Goal: Book appointment/travel/reservation

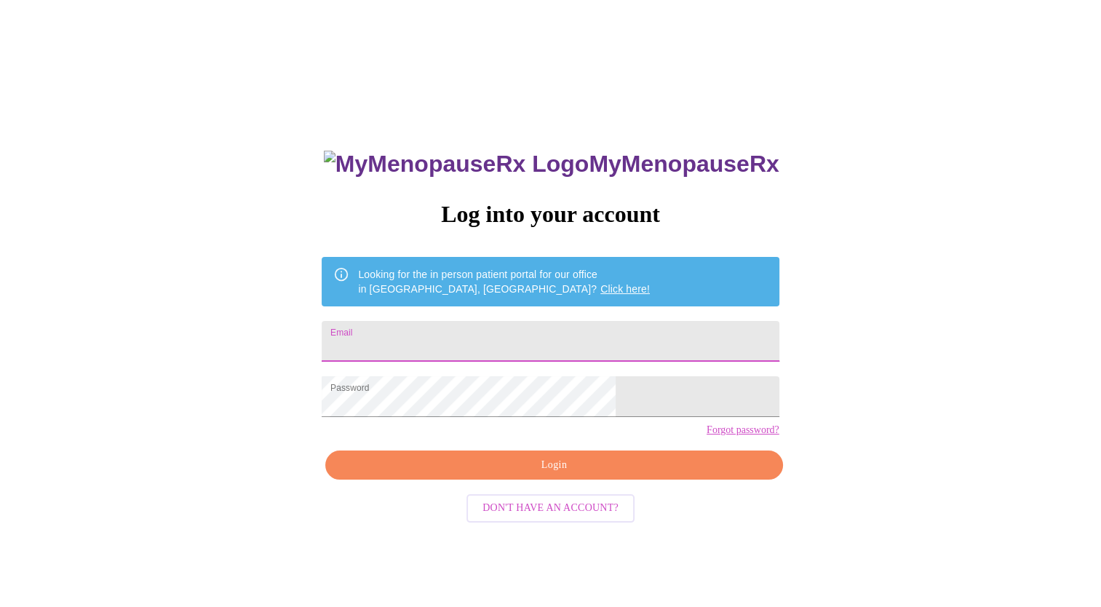
click at [479, 331] on input "Email" at bounding box center [550, 341] width 457 height 41
type input "[PERSON_NAME][EMAIL_ADDRESS][PERSON_NAME][DOMAIN_NAME]"
click at [471, 474] on span "Login" at bounding box center [553, 465] width 423 height 18
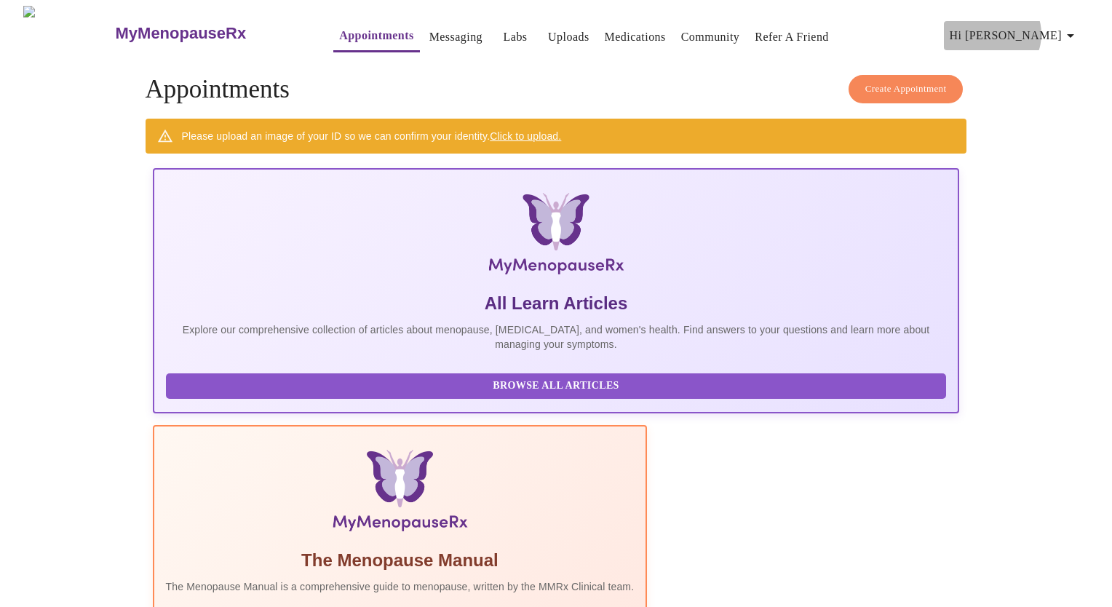
click at [1056, 28] on span "Hi [PERSON_NAME]" at bounding box center [1014, 35] width 130 height 20
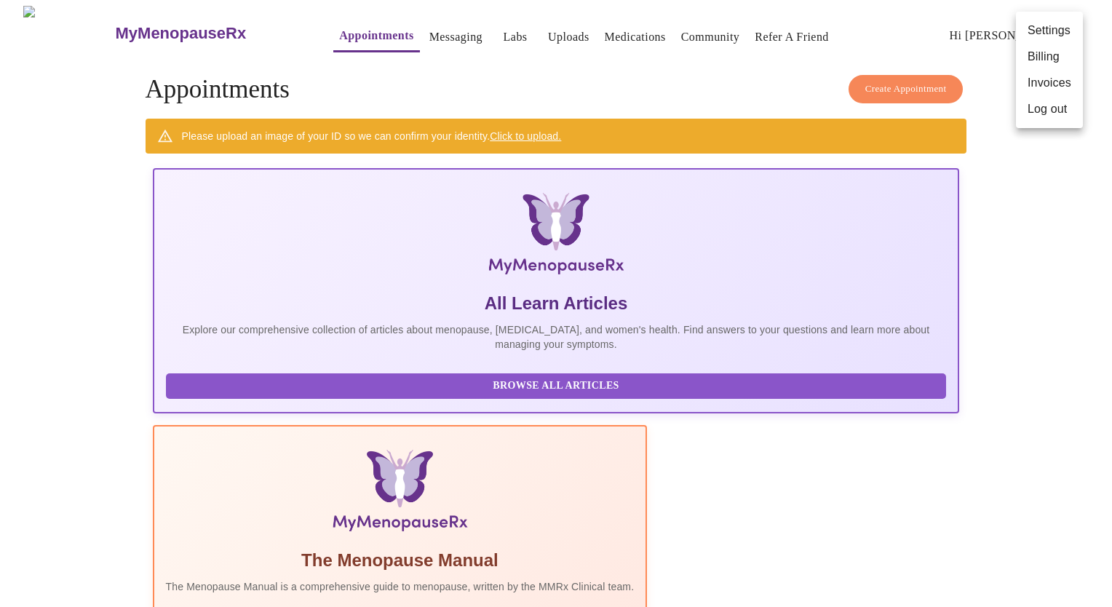
click at [414, 30] on div at bounding box center [556, 303] width 1112 height 607
click at [429, 30] on link "Messaging" at bounding box center [455, 37] width 53 height 20
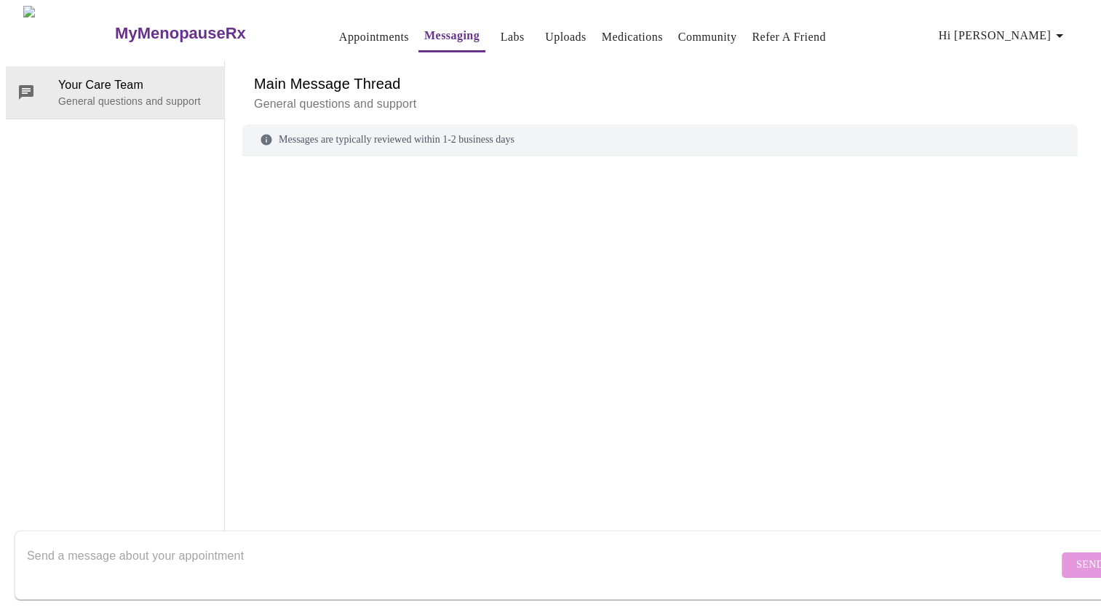
scroll to position [55, 0]
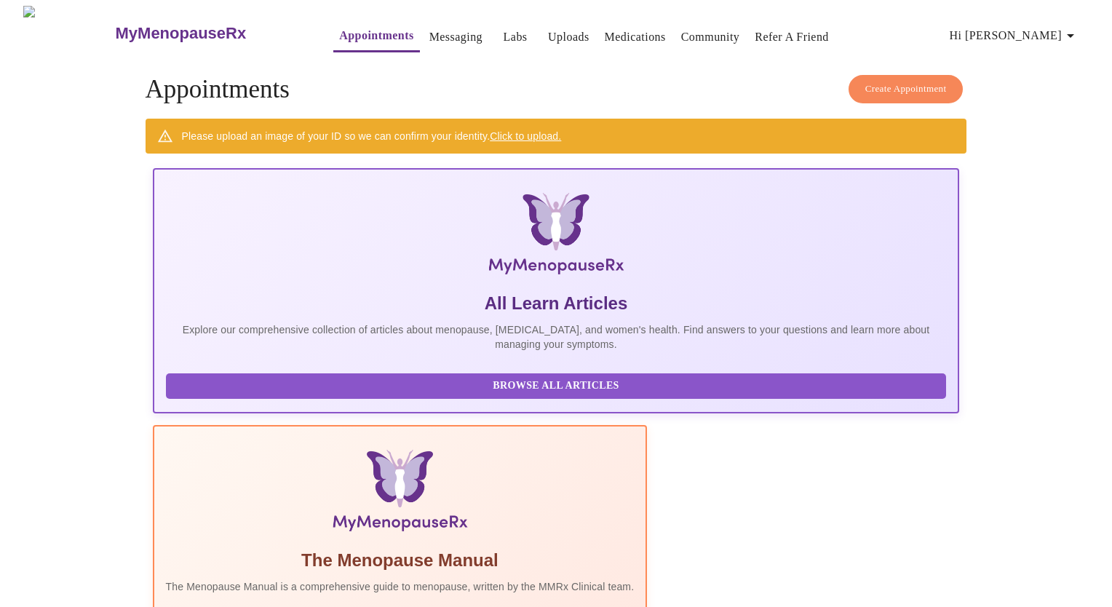
click at [153, 30] on h3 "MyMenopauseRx" at bounding box center [181, 33] width 131 height 19
click at [116, 24] on h3 "MyMenopauseRx" at bounding box center [181, 33] width 131 height 19
click at [1072, 31] on icon "button" at bounding box center [1069, 35] width 17 height 17
click at [1040, 28] on li "Settings" at bounding box center [1049, 30] width 67 height 26
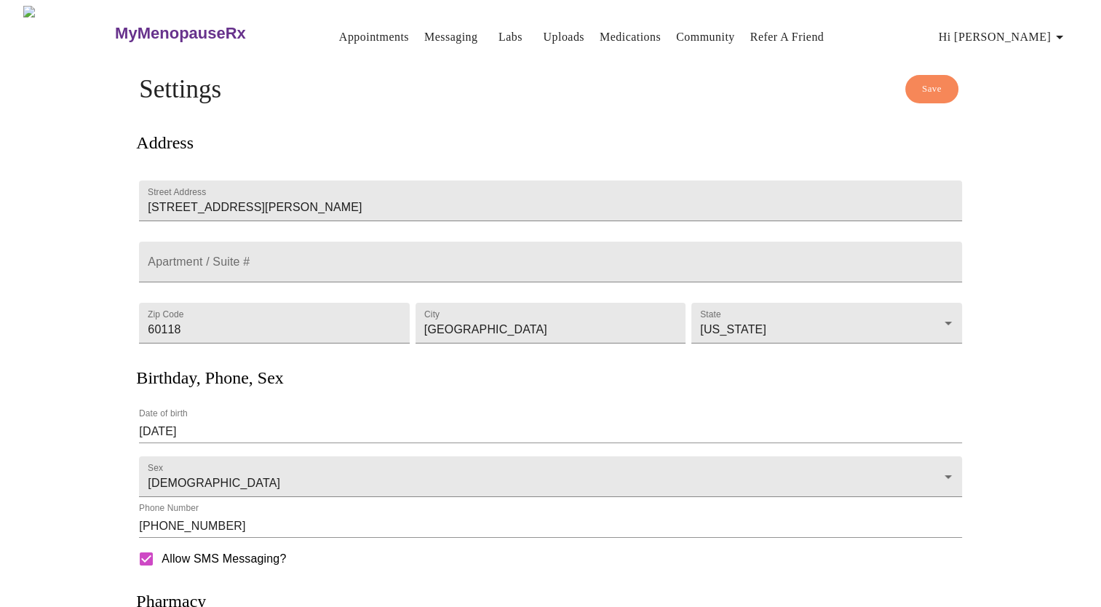
click at [1064, 41] on span "Hi [PERSON_NAME]" at bounding box center [1004, 37] width 130 height 20
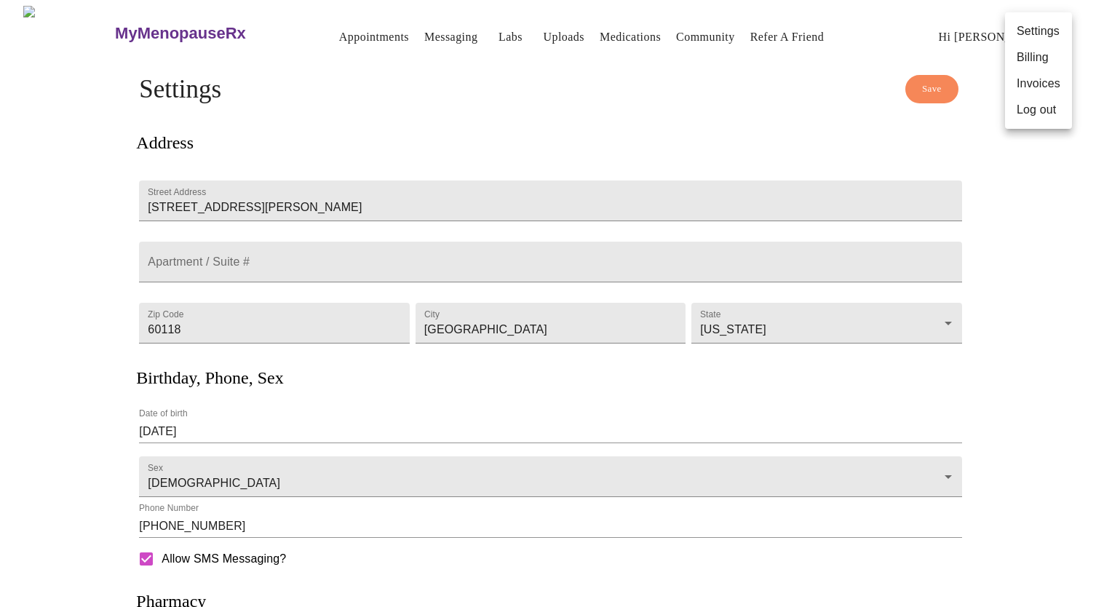
click at [1102, 194] on div at bounding box center [556, 303] width 1112 height 607
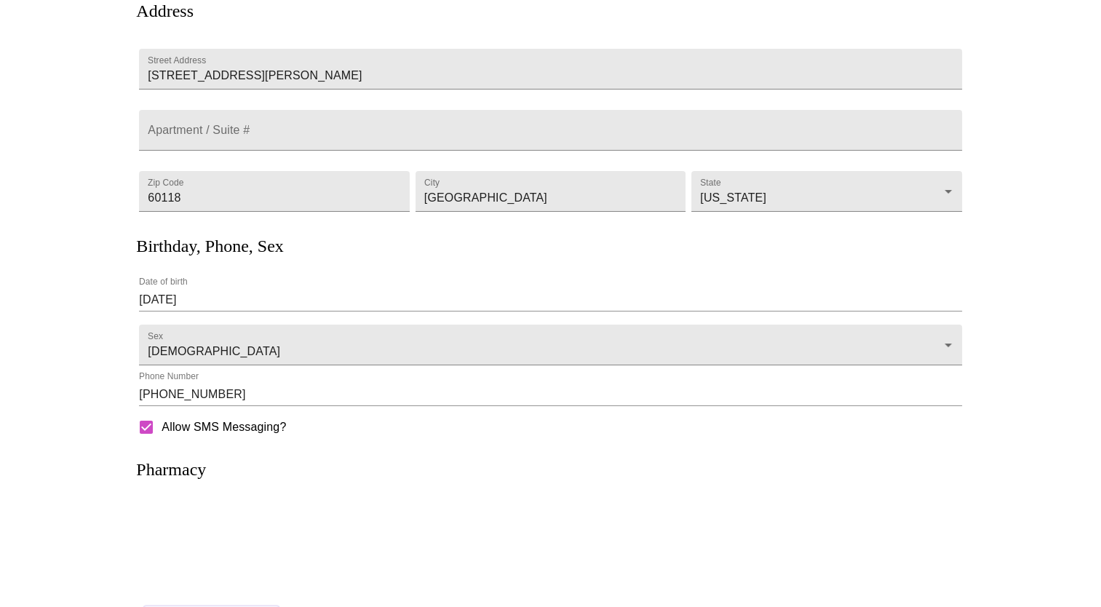
scroll to position [183, 0]
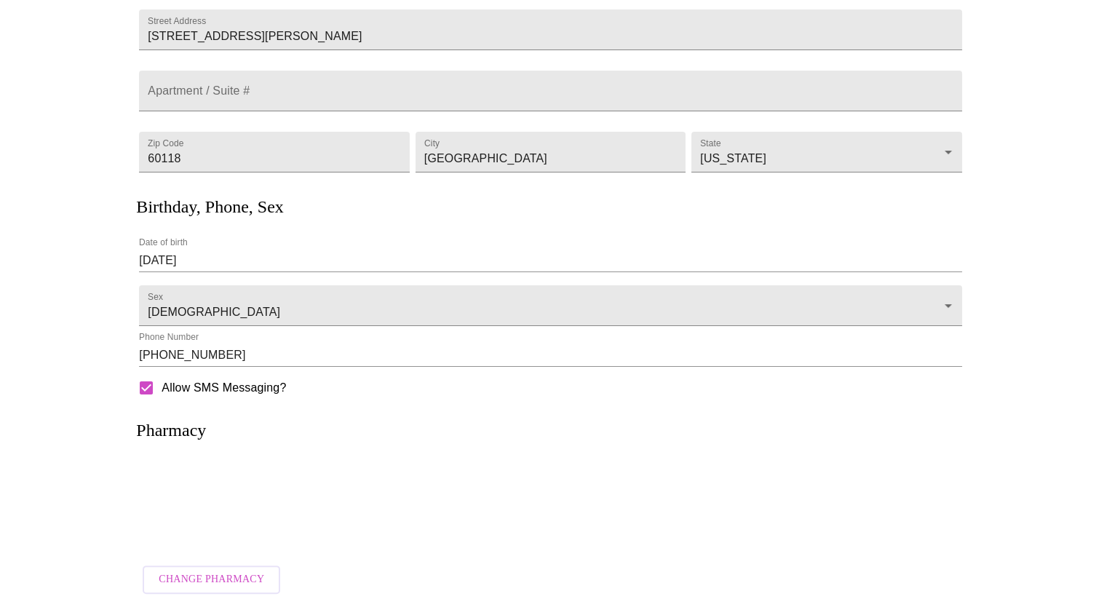
click at [212, 555] on div "Change Pharmacy" at bounding box center [550, 579] width 828 height 49
click at [212, 570] on span "Change Pharmacy" at bounding box center [211, 579] width 105 height 18
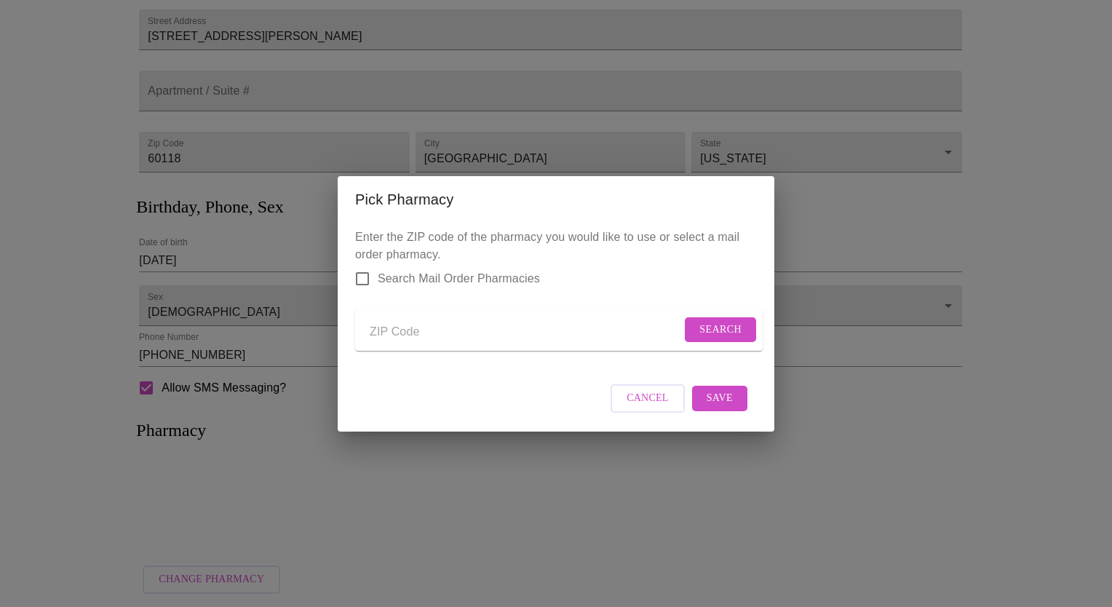
click at [418, 329] on input "Send a message to your care team" at bounding box center [525, 332] width 311 height 23
type input "60118"
drag, startPoint x: 418, startPoint y: 329, endPoint x: 701, endPoint y: 320, distance: 283.9
click at [701, 321] on span "Search" at bounding box center [720, 330] width 42 height 18
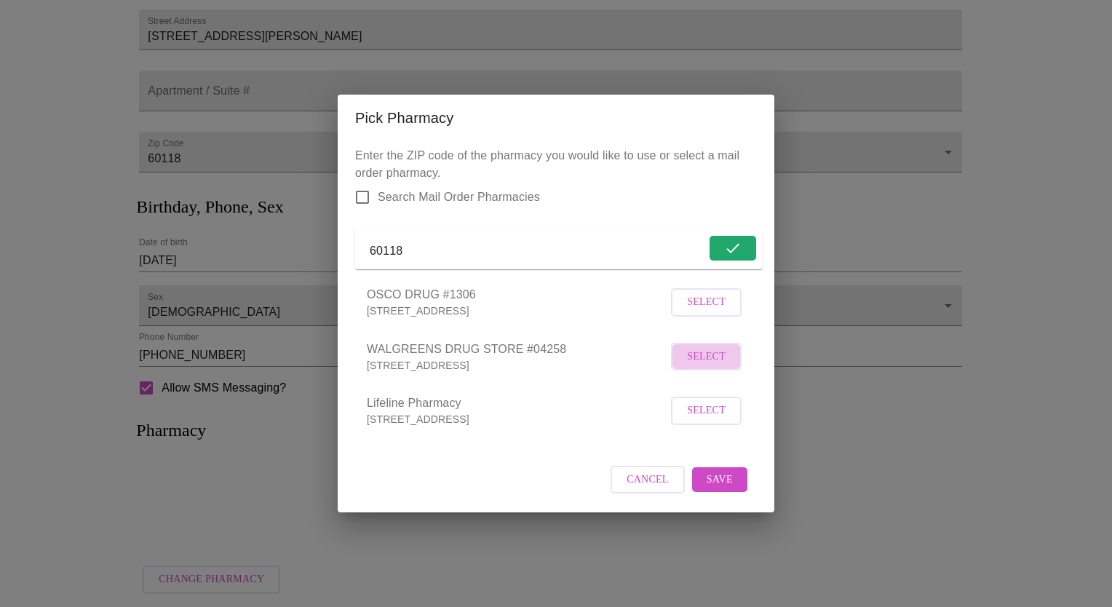
click at [699, 361] on span "Select" at bounding box center [706, 357] width 39 height 18
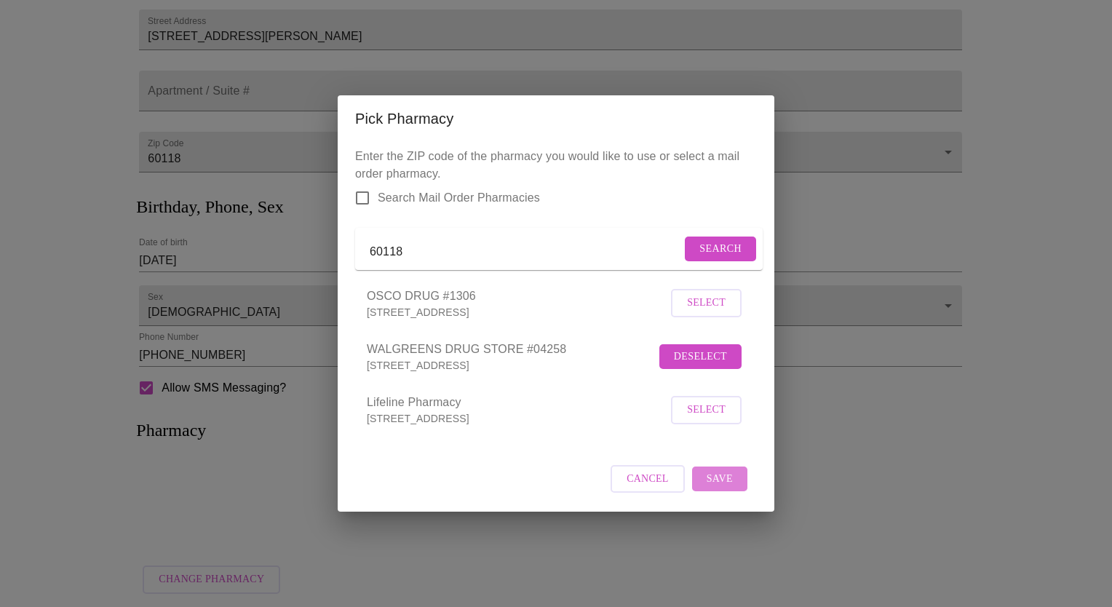
click at [728, 488] on span "Save" at bounding box center [719, 479] width 26 height 18
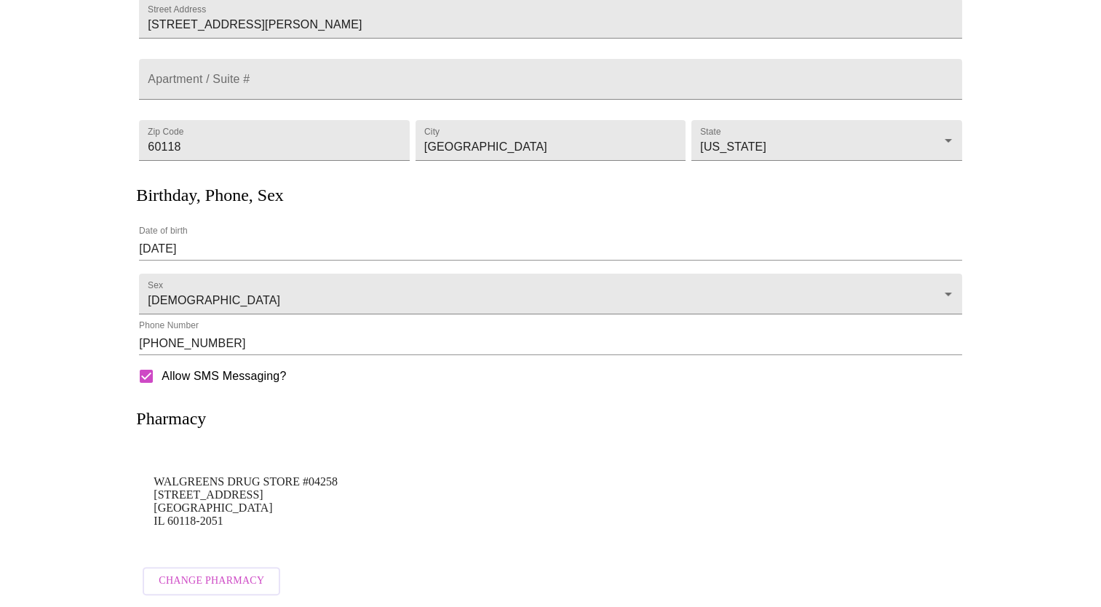
scroll to position [0, 0]
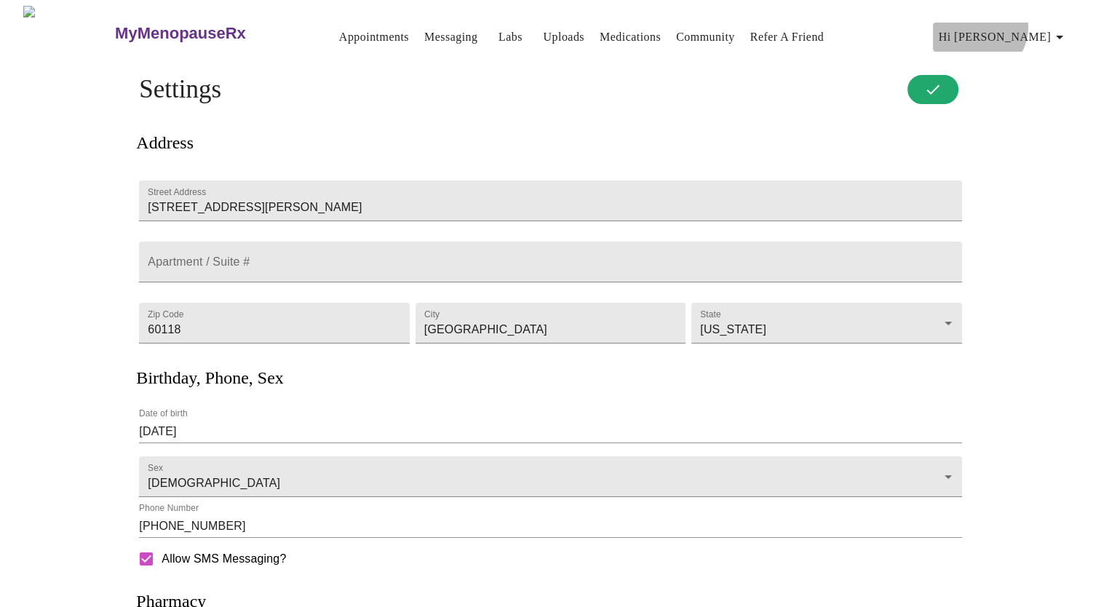
click at [1041, 27] on span "Hi [PERSON_NAME]" at bounding box center [1004, 37] width 130 height 20
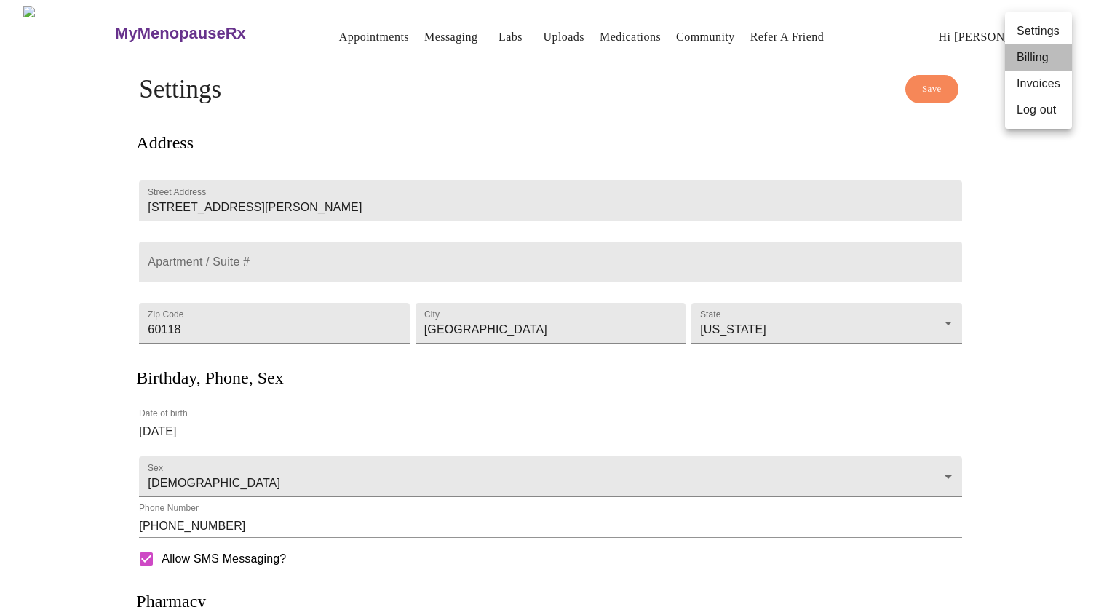
click at [1027, 54] on li "Billing" at bounding box center [1038, 57] width 67 height 26
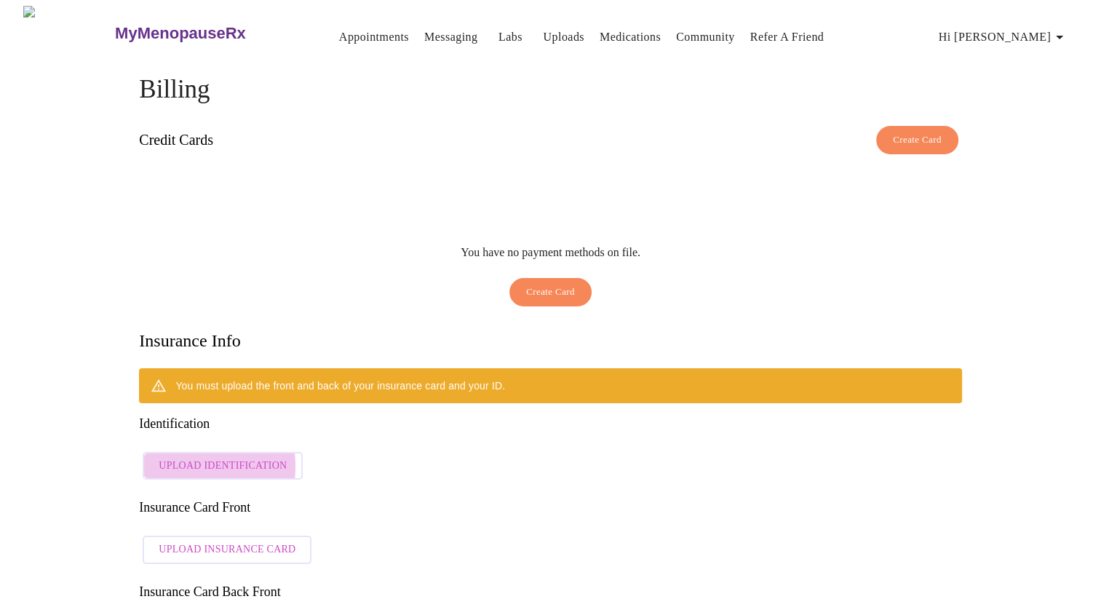
click at [178, 457] on span "Upload Identification" at bounding box center [223, 466] width 128 height 18
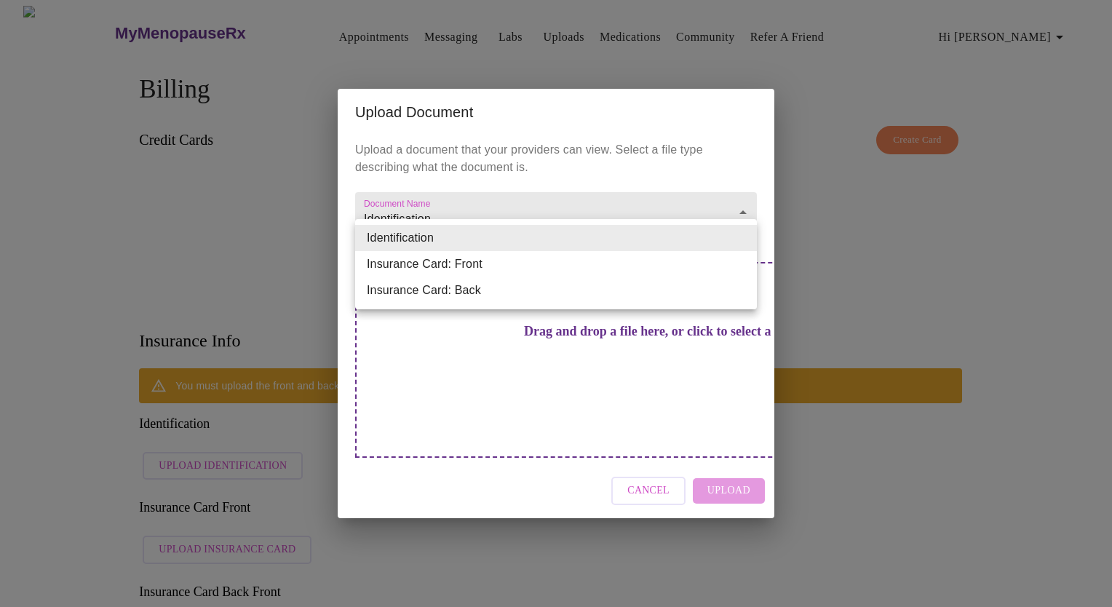
click at [538, 237] on body "MyMenopauseRx Appointments Messaging Labs Uploads Medications Community Refer a…" at bounding box center [556, 555] width 1100 height 1098
click at [192, 202] on div at bounding box center [556, 303] width 1112 height 607
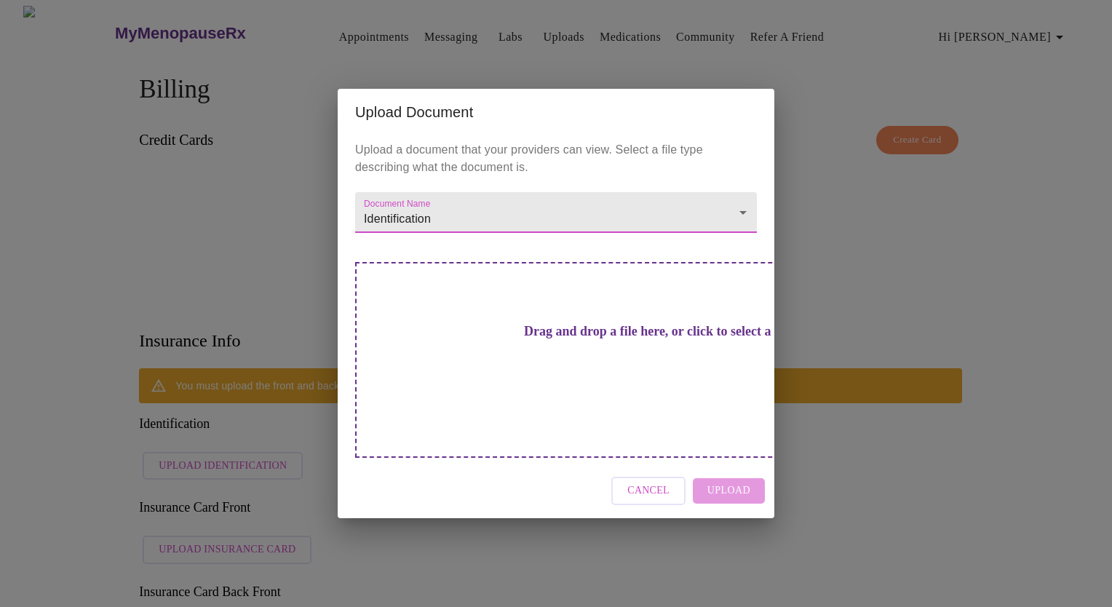
click at [528, 339] on h3 "Drag and drop a file here, or click to select a file" at bounding box center [658, 331] width 402 height 15
click at [568, 339] on h3 "Drag and drop a file here, or click to select a file" at bounding box center [658, 331] width 402 height 15
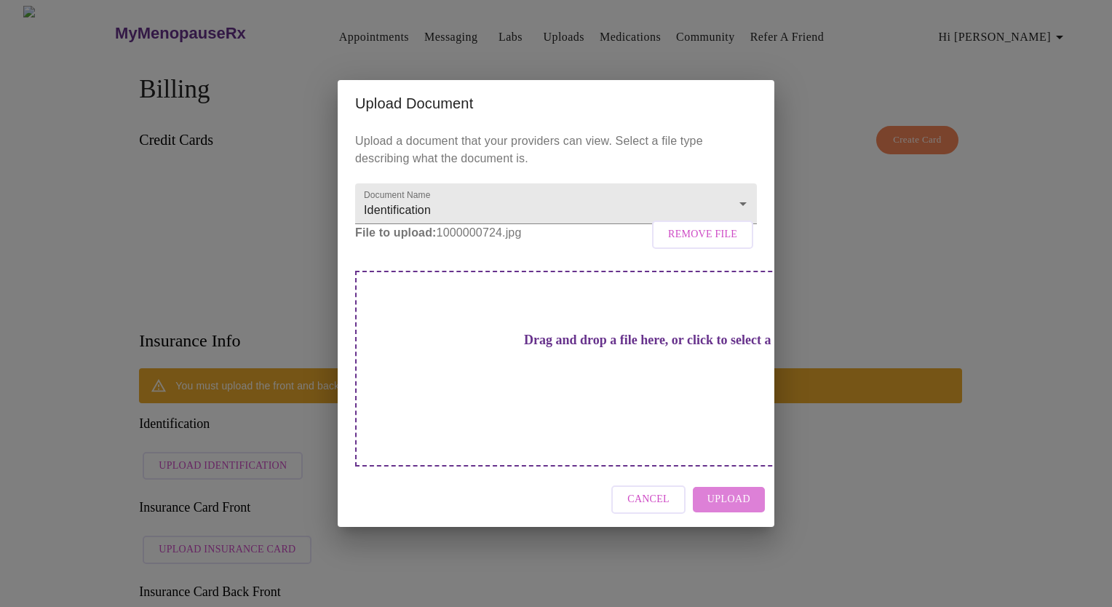
drag, startPoint x: 728, startPoint y: 488, endPoint x: 738, endPoint y: 486, distance: 9.7
click at [738, 490] on span "Upload" at bounding box center [728, 499] width 43 height 18
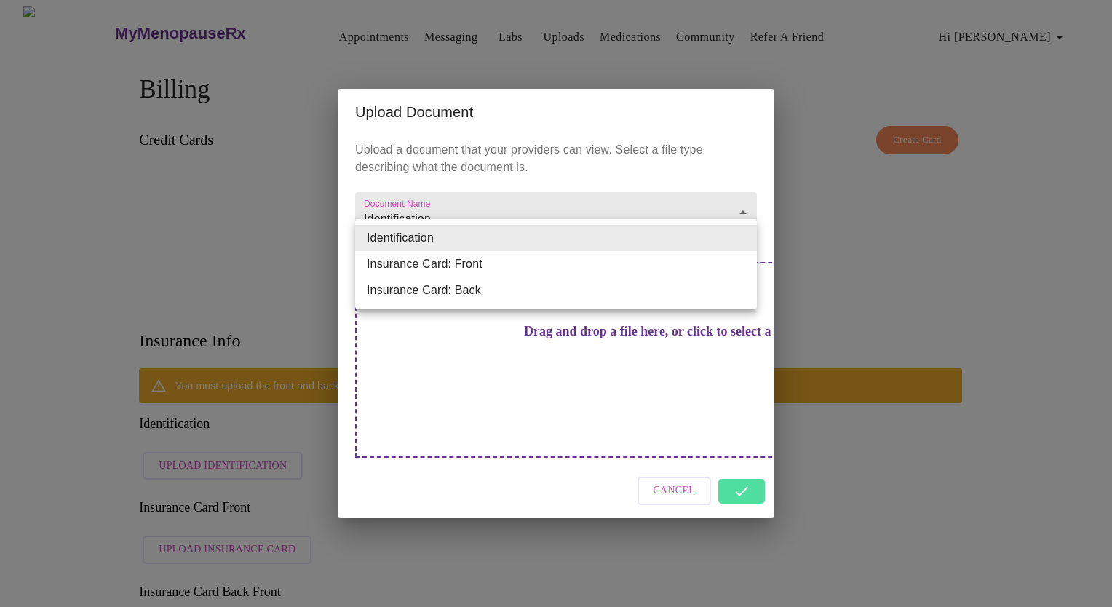
click at [738, 236] on body "MyMenopauseRx Appointments Messaging Labs Uploads Medications Community Refer a…" at bounding box center [556, 555] width 1100 height 1098
click at [687, 260] on li "Insurance Card: Front" at bounding box center [556, 264] width 402 height 26
type input "Insurance Card: Front"
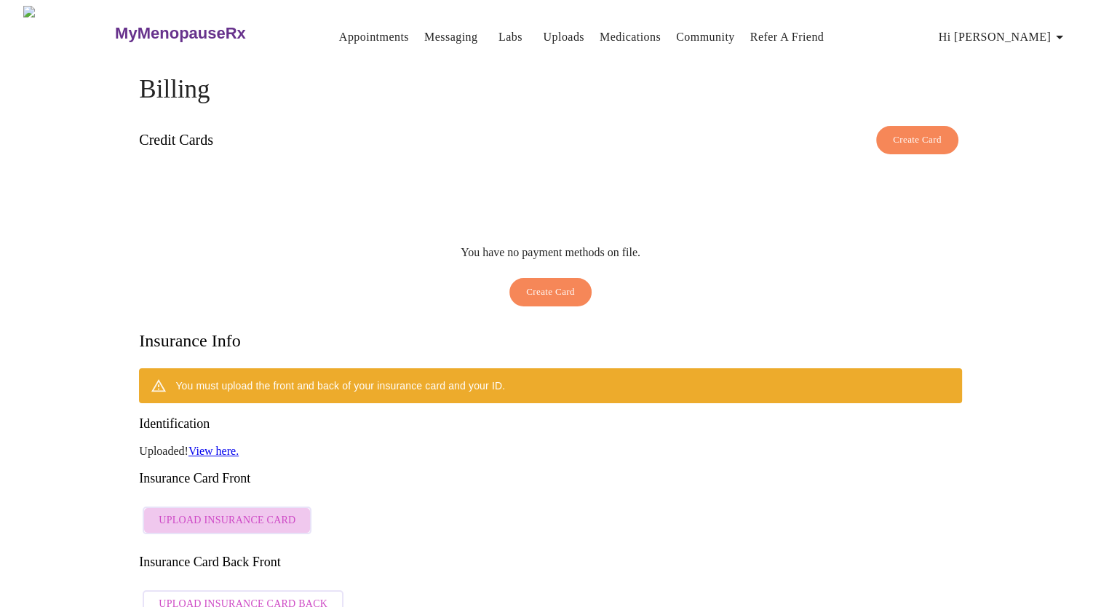
click at [236, 511] on span "Upload Insurance Card" at bounding box center [227, 520] width 137 height 18
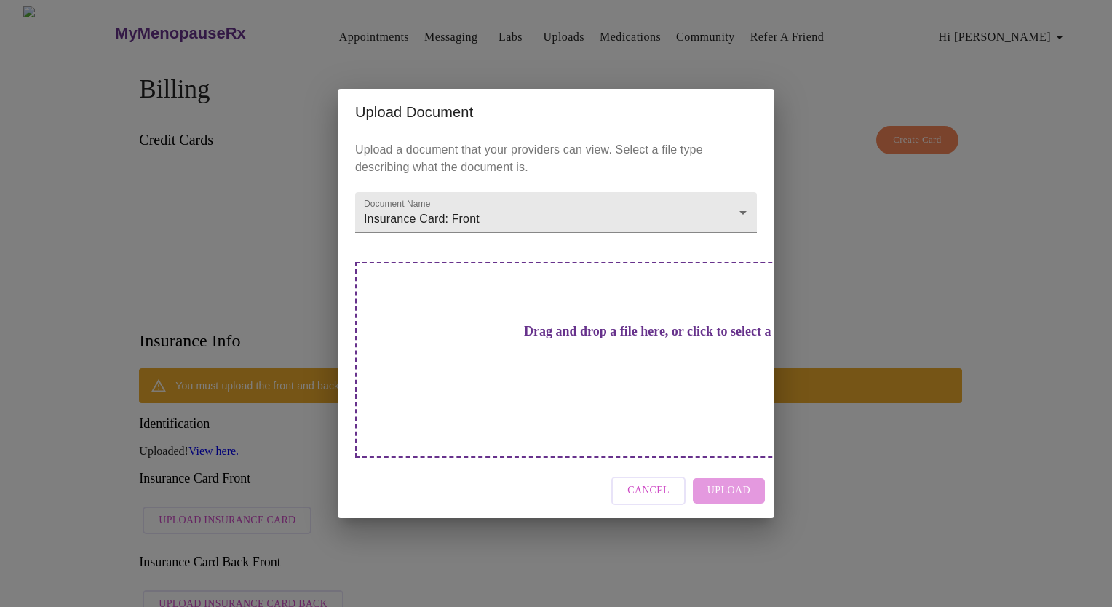
click at [569, 339] on h3 "Drag and drop a file here, or click to select a file" at bounding box center [658, 331] width 402 height 15
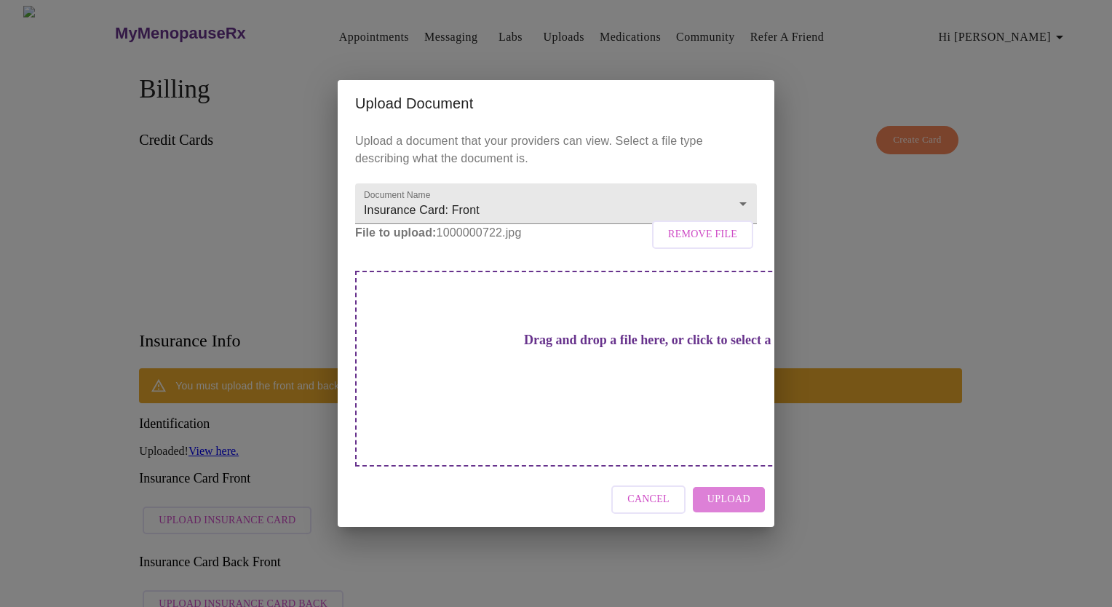
click at [726, 490] on span "Upload" at bounding box center [728, 499] width 43 height 18
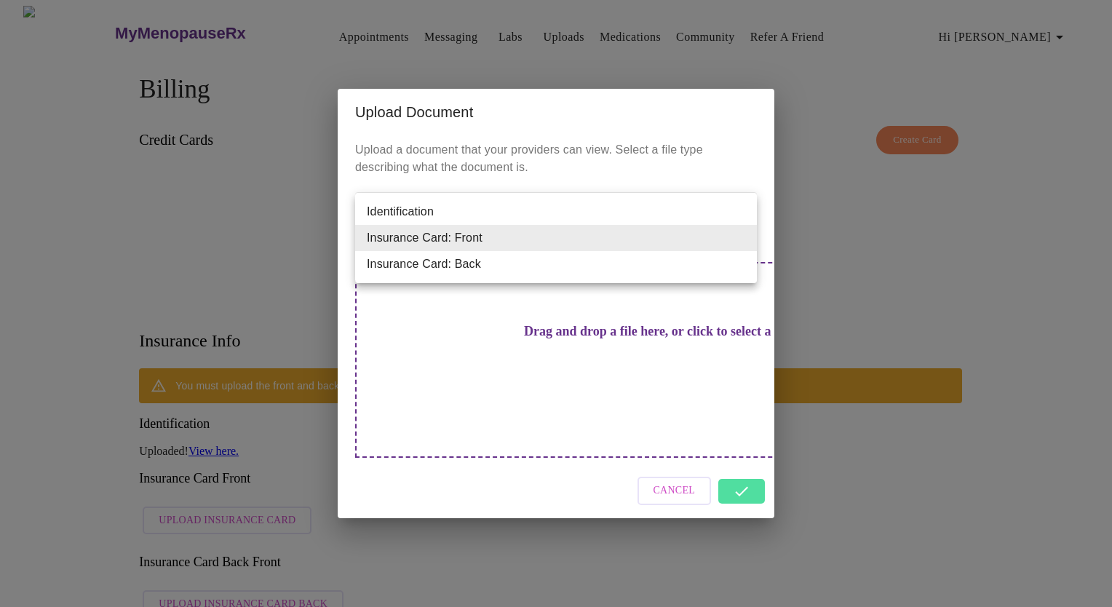
click at [551, 231] on body "MyMenopauseRx Appointments Messaging Labs Uploads Medications Community Refer a…" at bounding box center [556, 540] width 1100 height 1068
click at [521, 261] on li "Insurance Card: Back" at bounding box center [556, 264] width 402 height 26
type input "Insurance Card: Back"
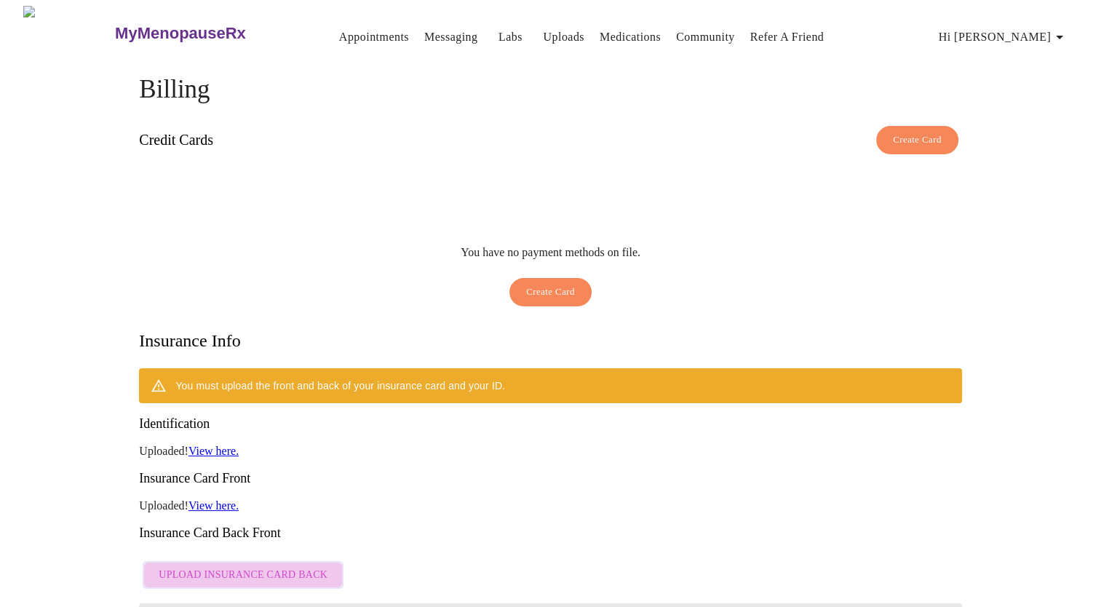
click at [253, 566] on span "Upload Insurance Card Back" at bounding box center [243, 575] width 169 height 18
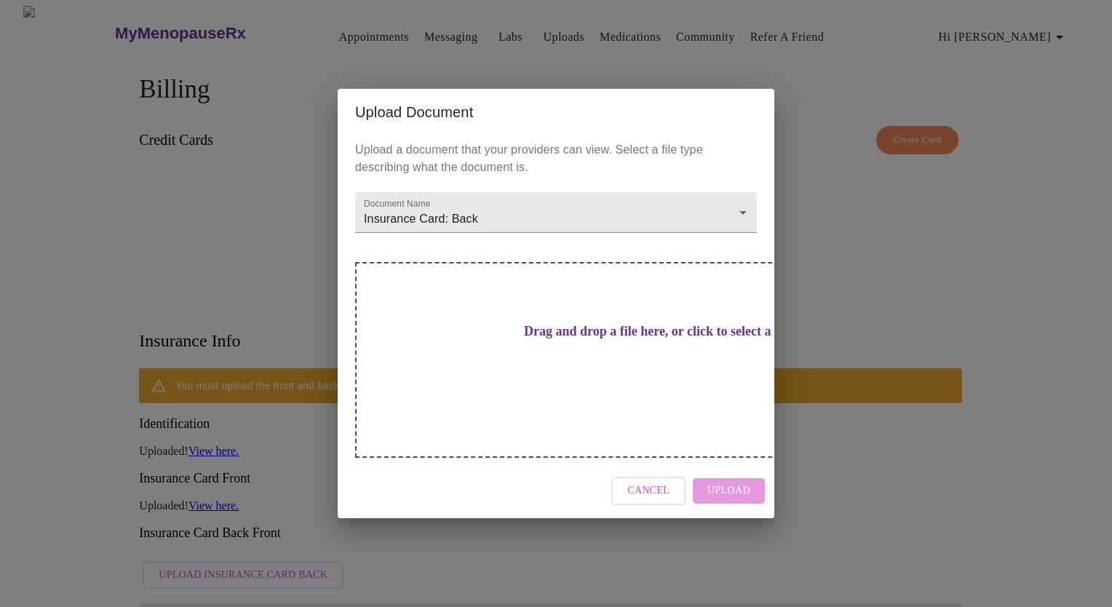
click at [549, 339] on h3 "Drag and drop a file here, or click to select a file" at bounding box center [658, 331] width 402 height 15
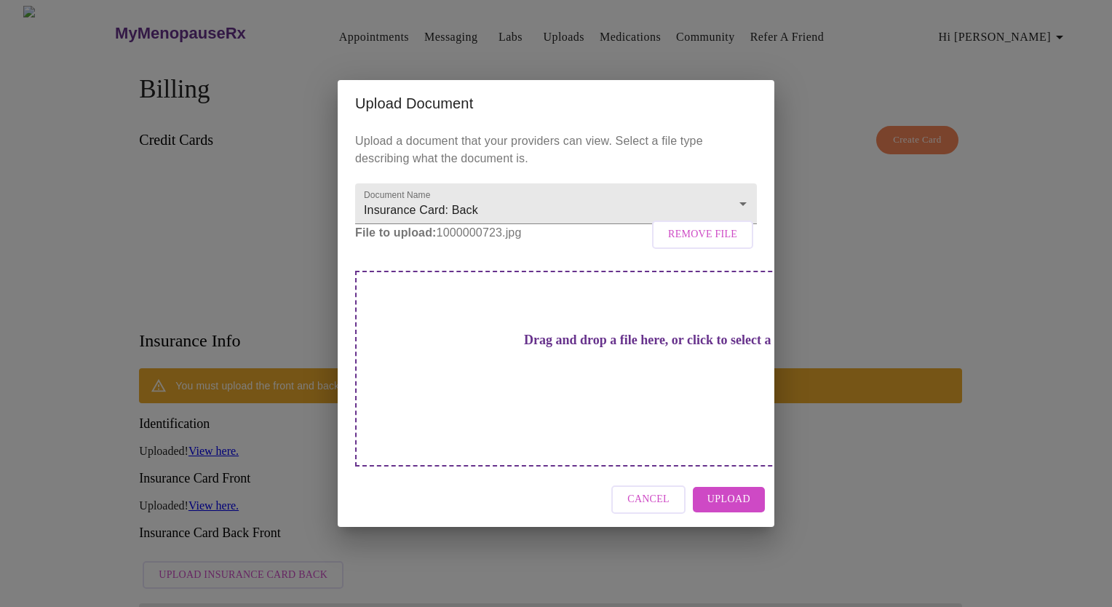
click at [721, 490] on span "Upload" at bounding box center [728, 499] width 43 height 18
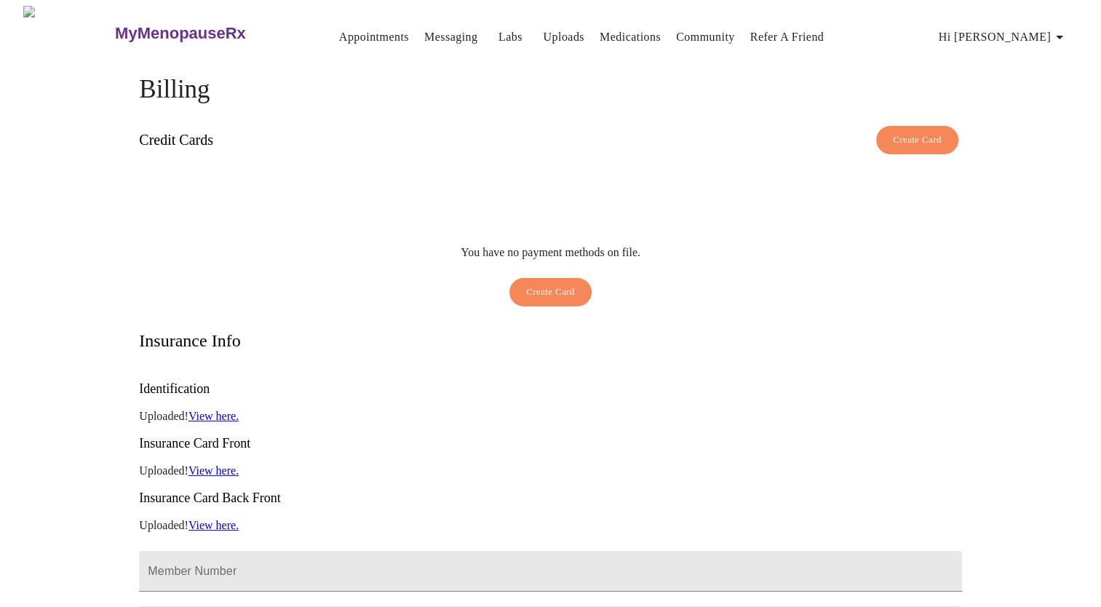
click at [551, 284] on span "Create Card" at bounding box center [550, 292] width 49 height 17
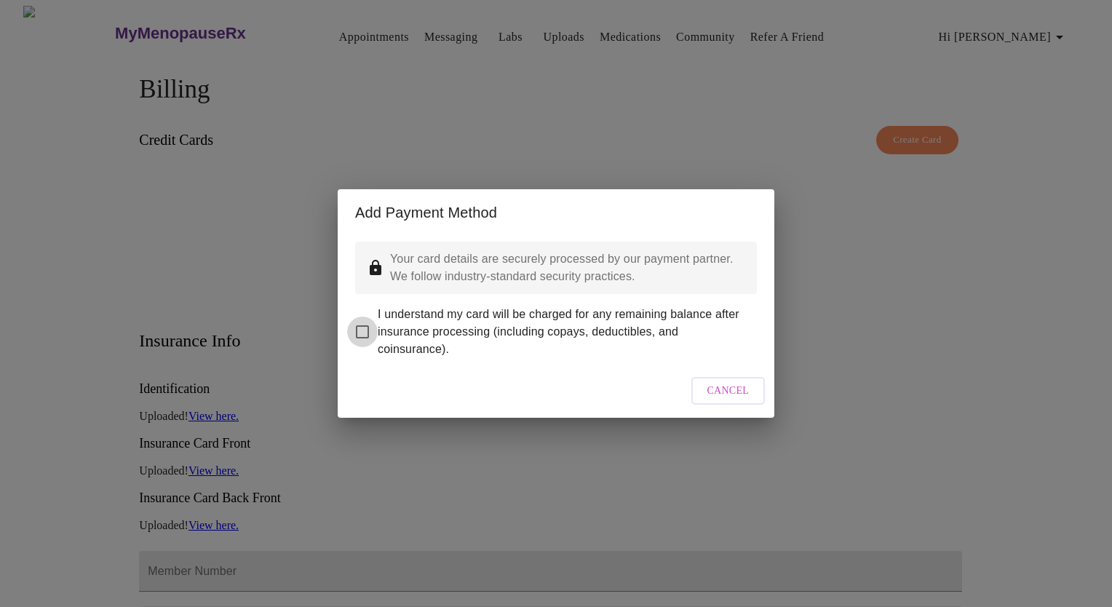
click at [361, 321] on input "I understand my card will be charged for any remaining balance after insurance …" at bounding box center [362, 331] width 31 height 31
checkbox input "true"
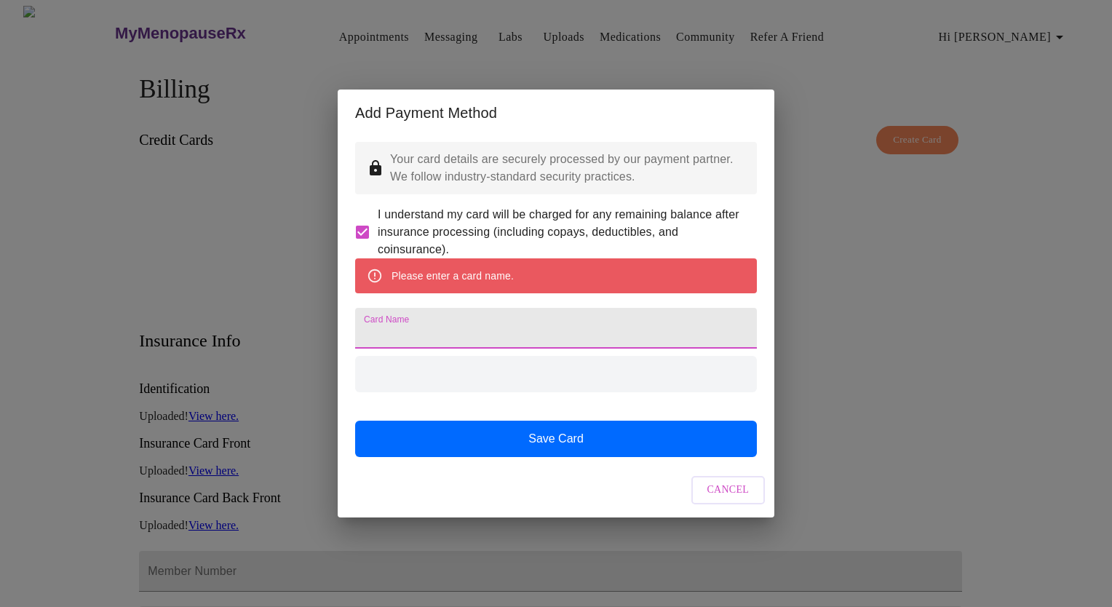
click at [458, 336] on input "Card Name" at bounding box center [556, 328] width 402 height 41
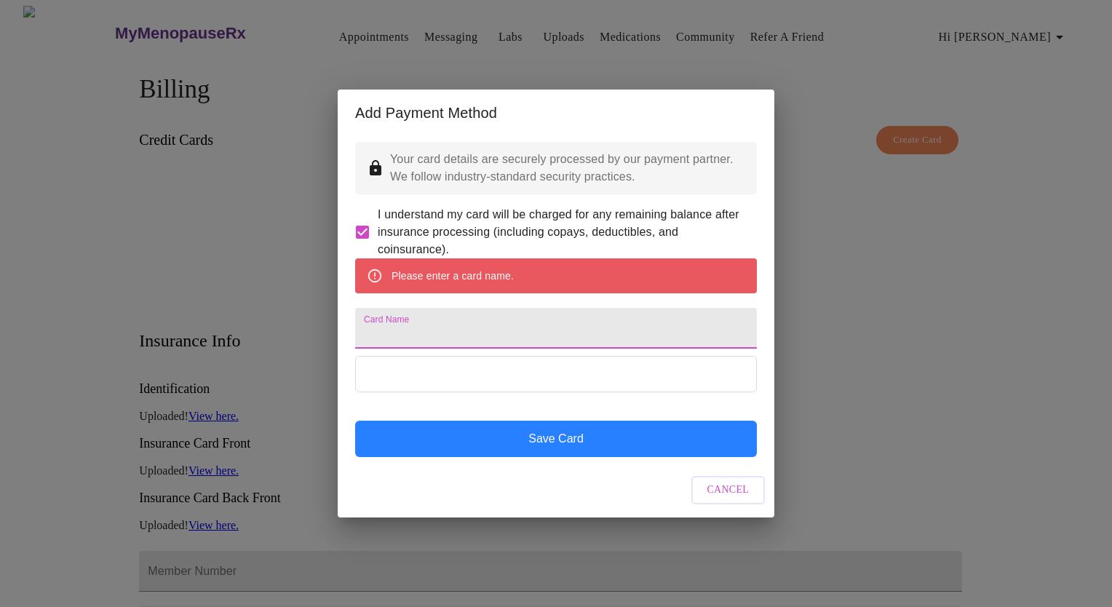
drag, startPoint x: 458, startPoint y: 336, endPoint x: 519, endPoint y: 456, distance: 134.7
click at [519, 456] on button "Save Card" at bounding box center [556, 439] width 402 height 36
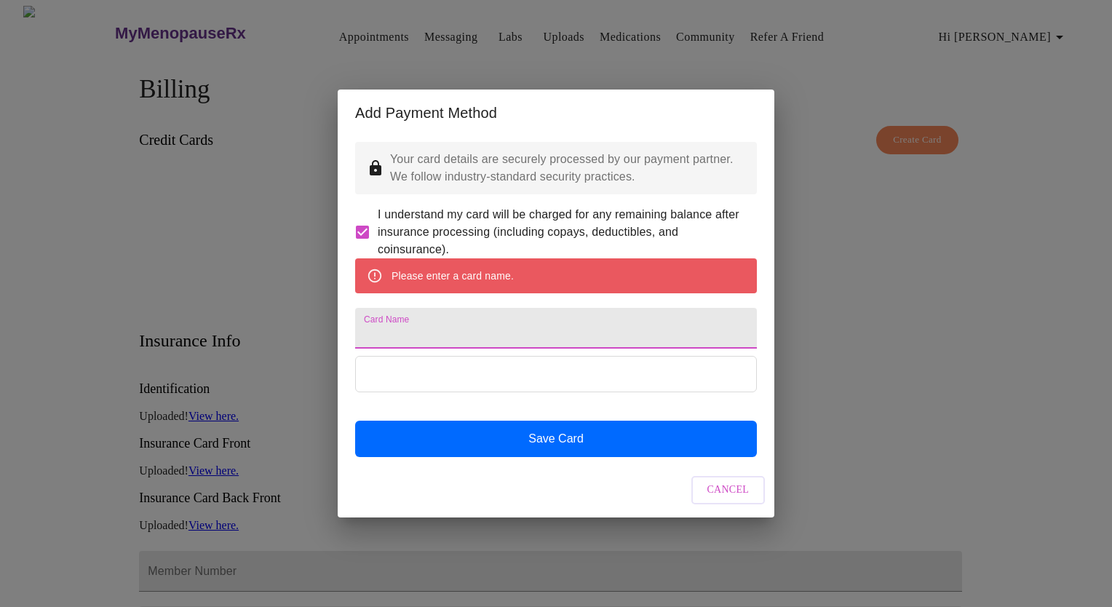
click at [404, 334] on input "Card Name" at bounding box center [556, 328] width 402 height 41
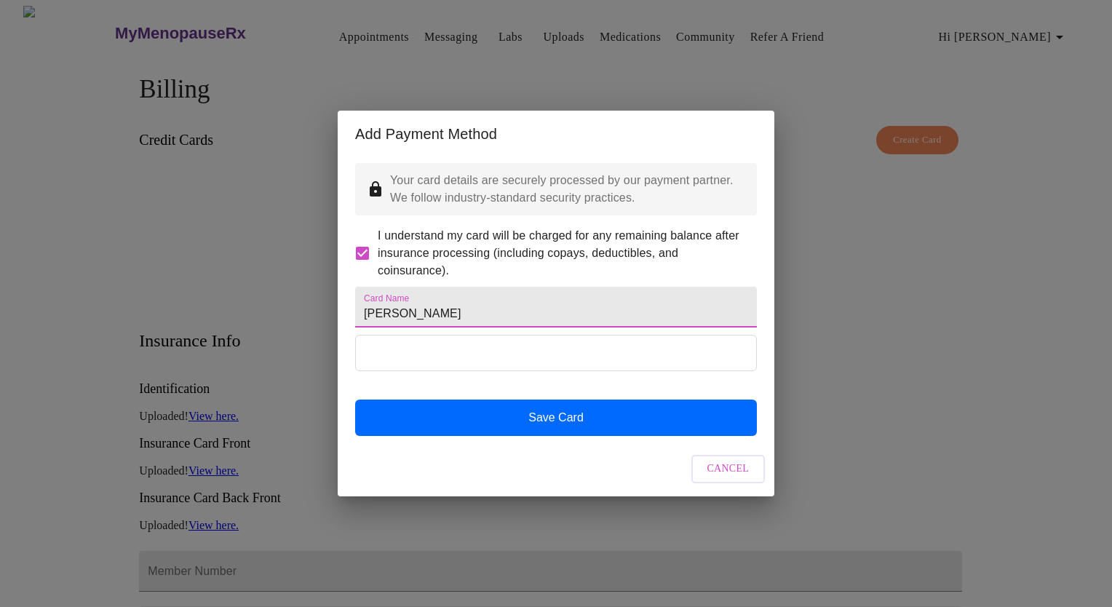
type input "Christy"
click at [465, 278] on div "Your card details are securely processed by our payment partner. We follow indu…" at bounding box center [556, 299] width 437 height 284
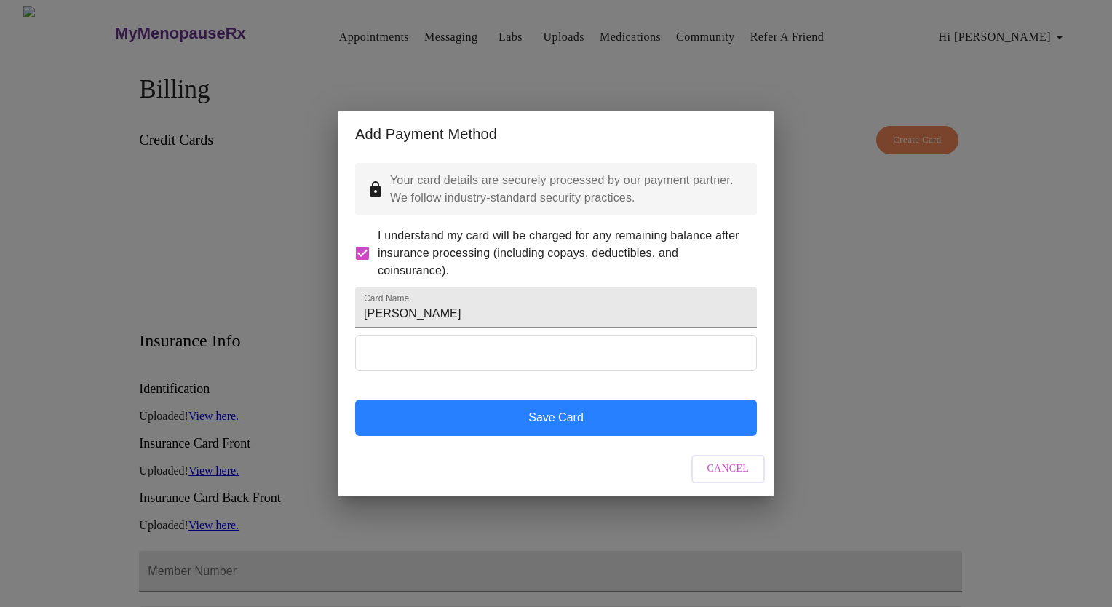
click at [414, 436] on button "Save Card" at bounding box center [556, 417] width 402 height 36
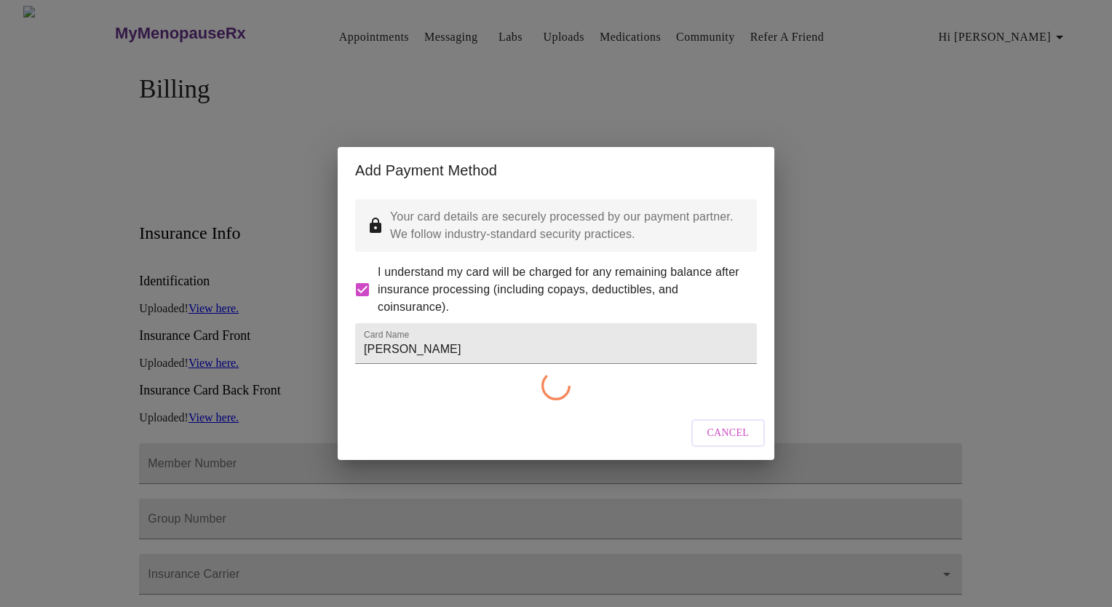
checkbox input "false"
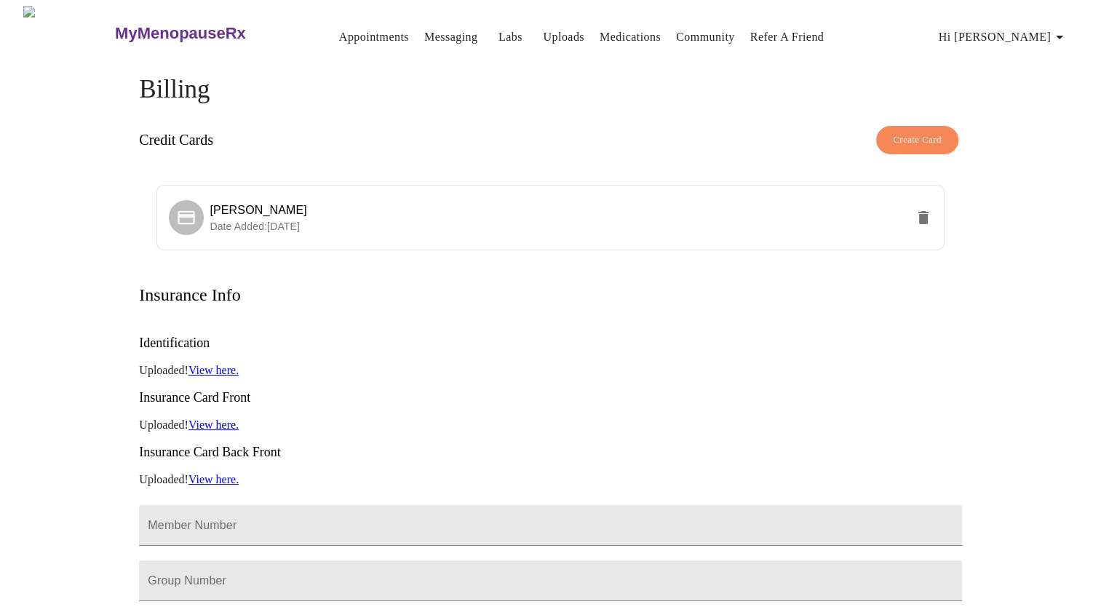
click at [339, 27] on link "Appointments" at bounding box center [374, 37] width 70 height 20
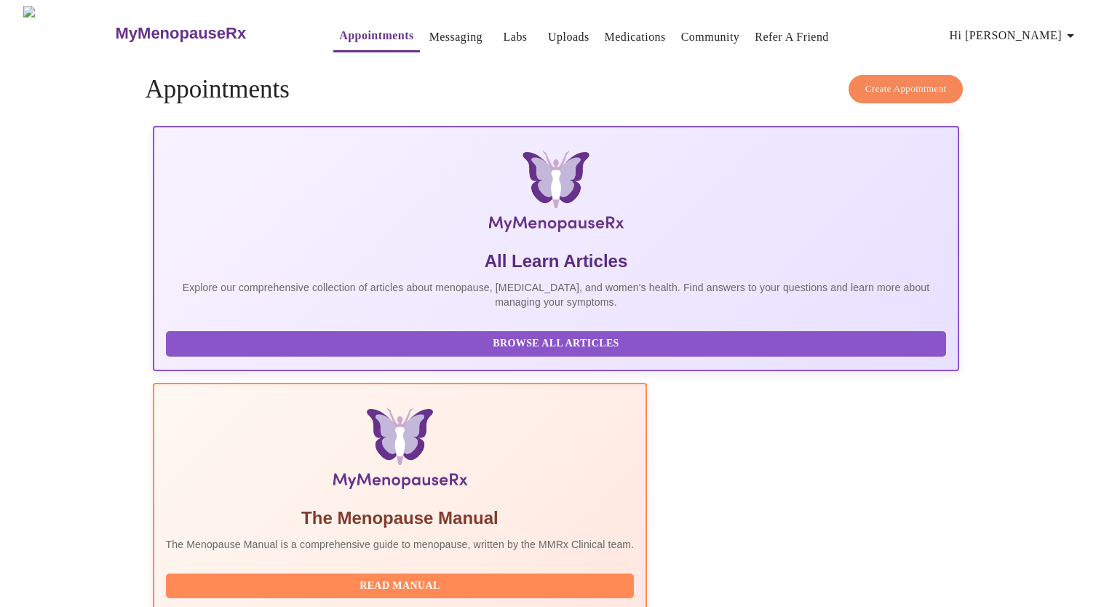
click at [910, 81] on span "Create Appointment" at bounding box center [905, 89] width 81 height 17
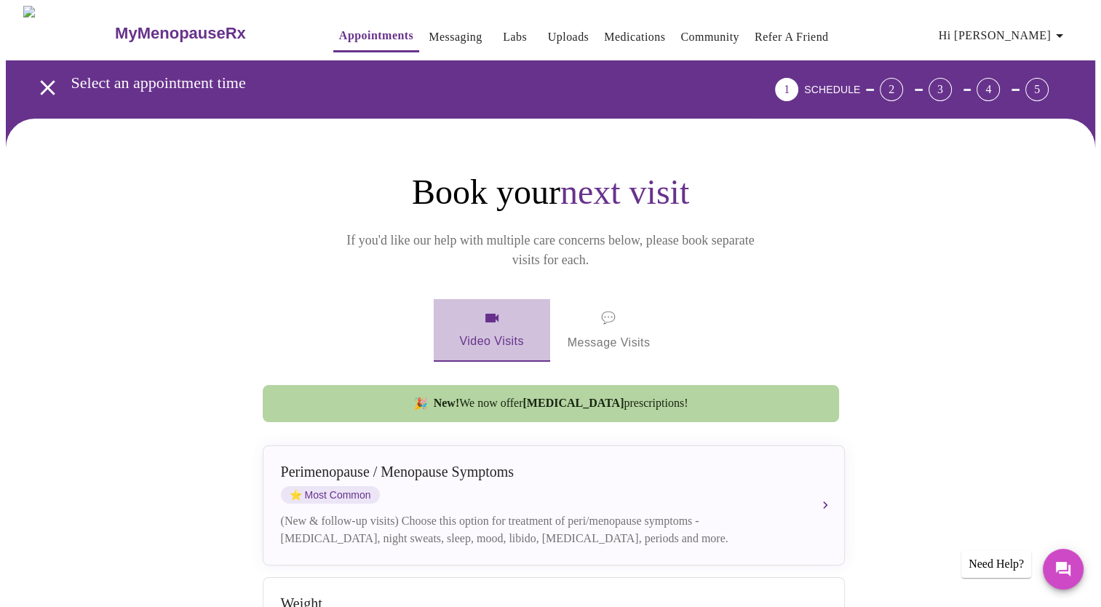
click at [476, 314] on span "Video Visits" at bounding box center [491, 330] width 81 height 42
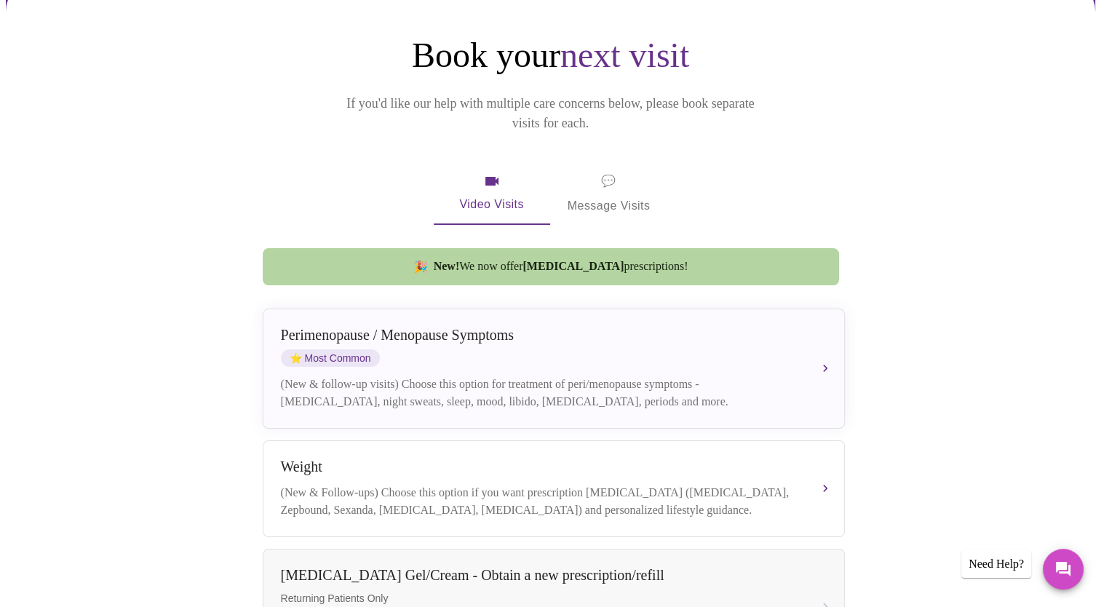
scroll to position [289, 0]
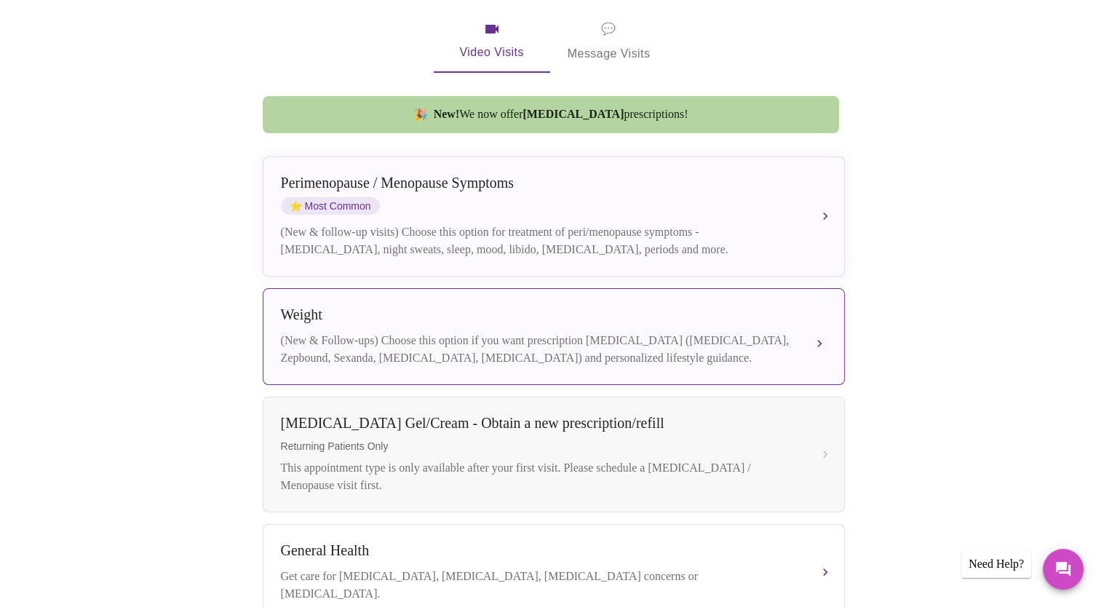
click at [800, 338] on div "Weight (New & Follow-ups) Choose this option if you want prescription weight ma…" at bounding box center [554, 336] width 546 height 60
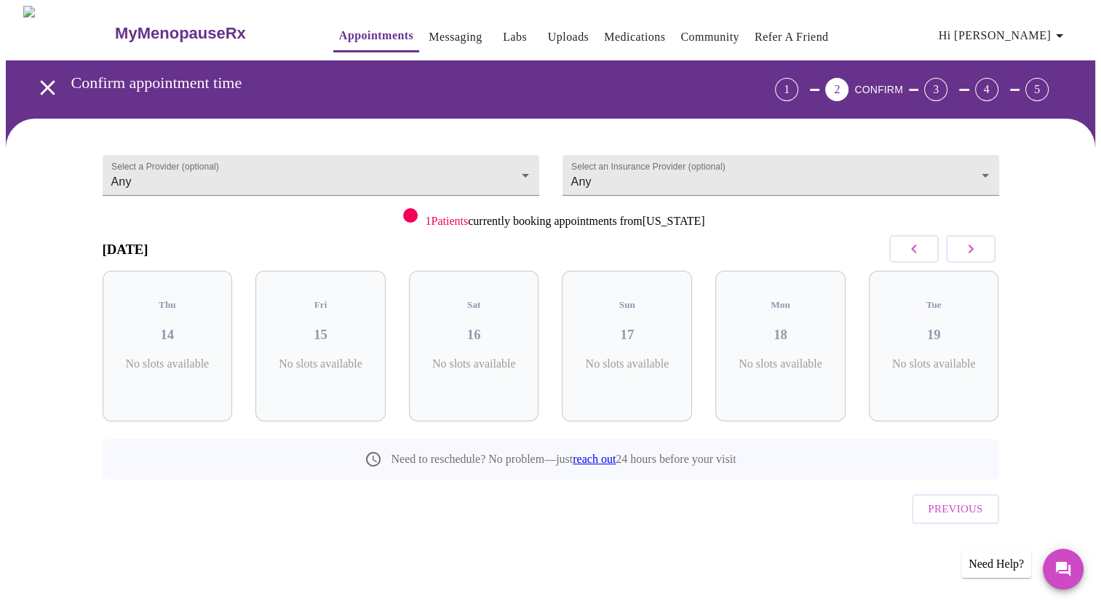
scroll to position [0, 0]
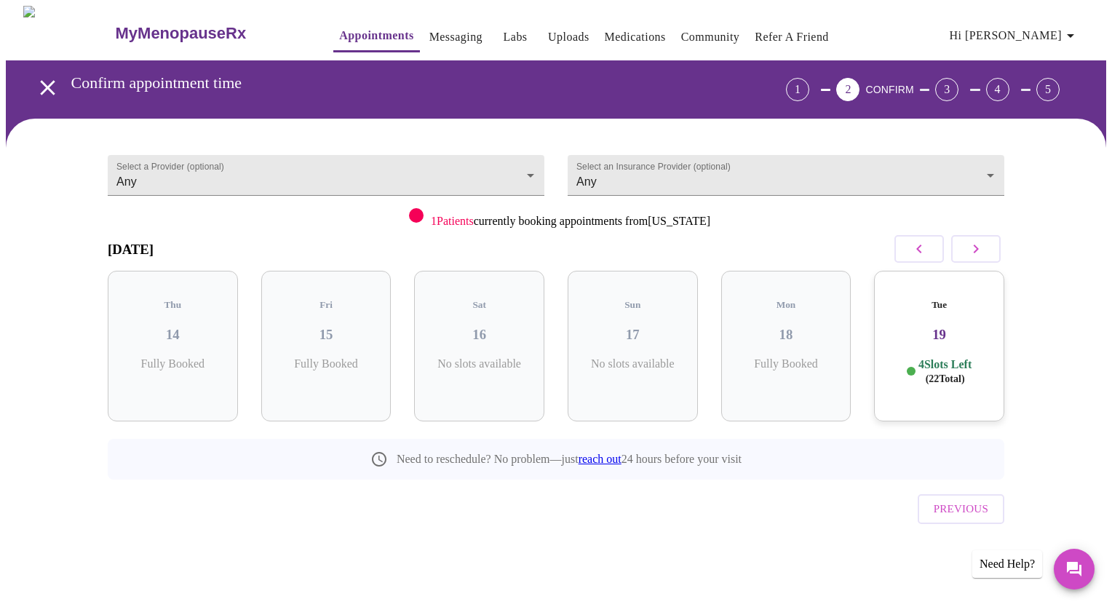
click at [930, 327] on h3 "19" at bounding box center [938, 335] width 107 height 16
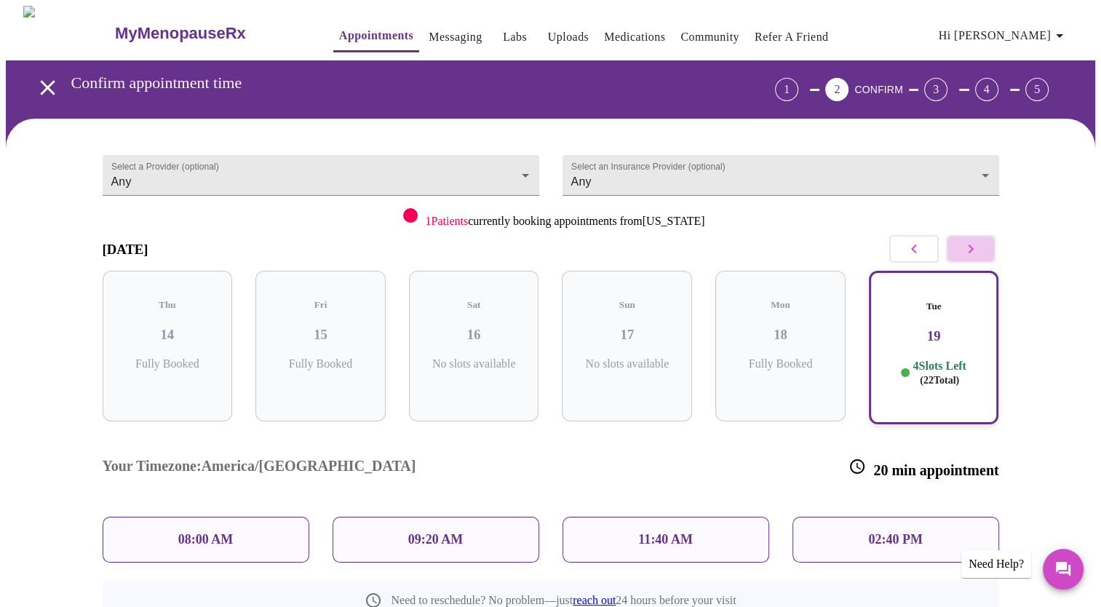
click at [968, 250] on icon "button" at bounding box center [970, 248] width 17 height 17
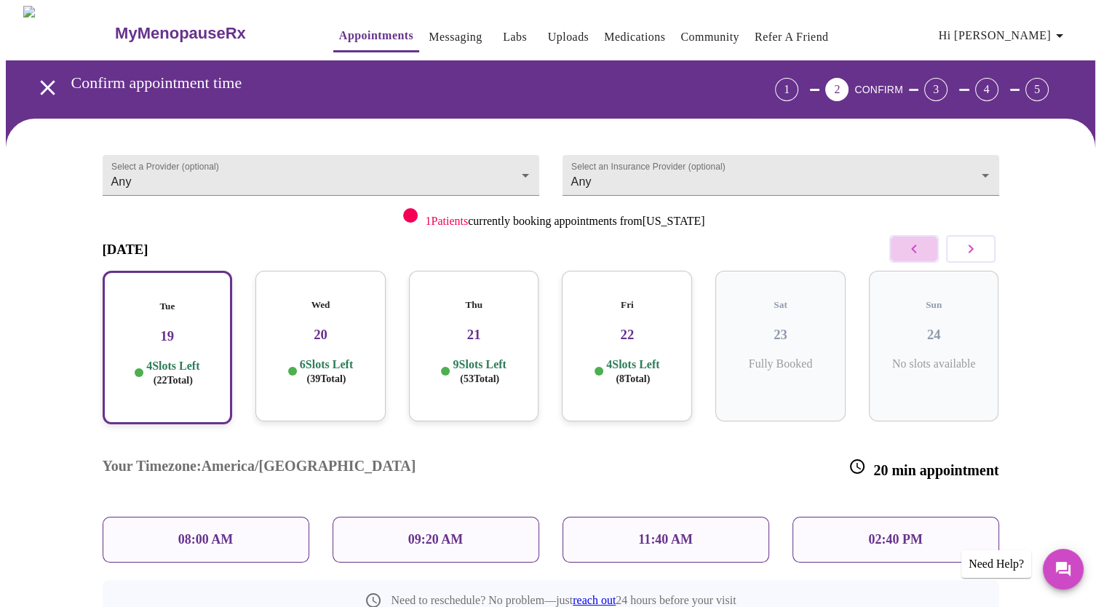
click at [912, 240] on icon "button" at bounding box center [913, 248] width 17 height 17
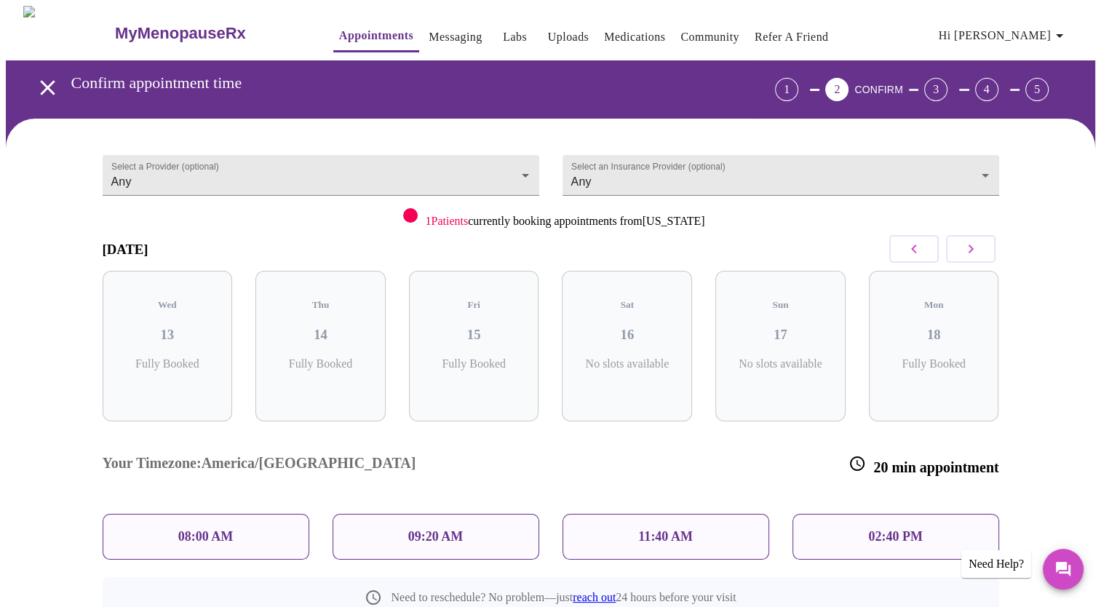
click at [959, 250] on button "button" at bounding box center [970, 249] width 49 height 28
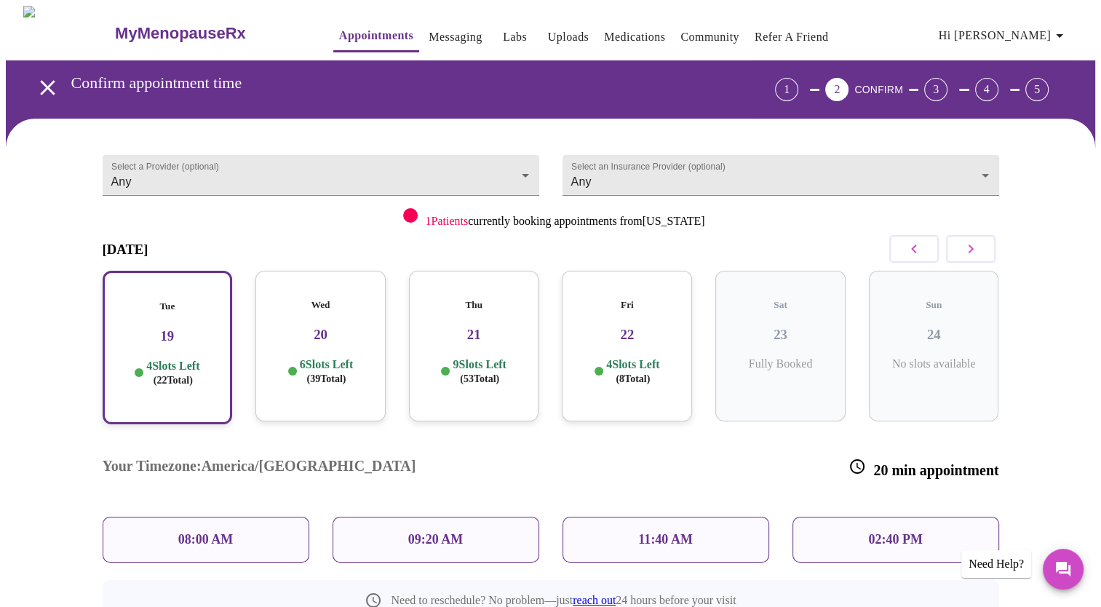
click at [192, 328] on h3 "19" at bounding box center [168, 336] width 104 height 16
click at [213, 532] on p "08:00 AM" at bounding box center [205, 539] width 55 height 15
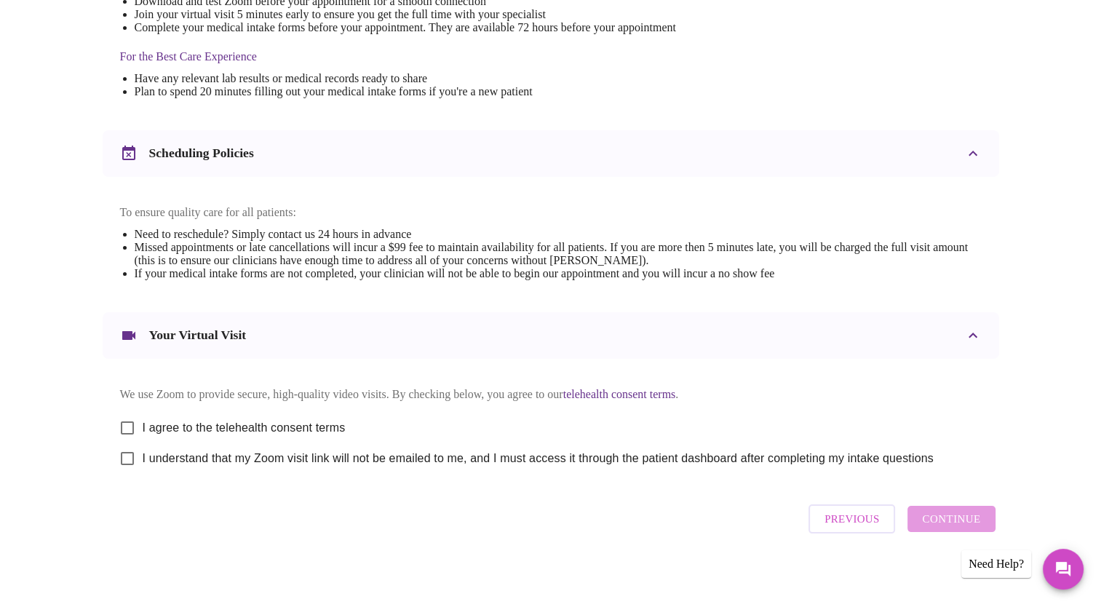
scroll to position [447, 0]
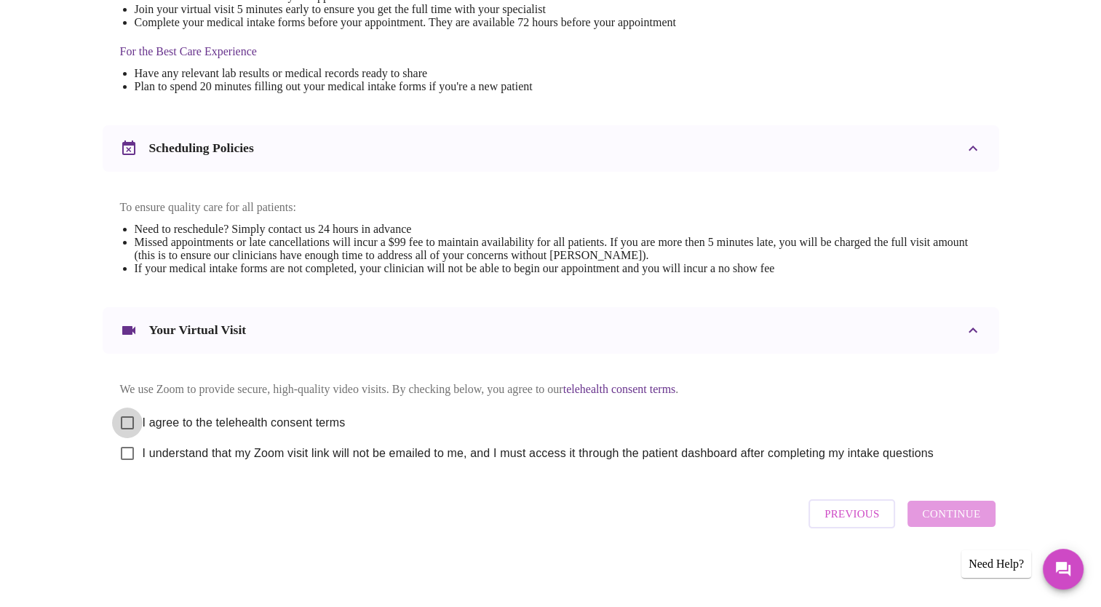
click at [128, 414] on input "I agree to the telehealth consent terms" at bounding box center [127, 422] width 31 height 31
checkbox input "true"
click at [124, 453] on input "I understand that my Zoom visit link will not be emailed to me, and I must acce…" at bounding box center [127, 453] width 31 height 31
checkbox input "true"
click at [963, 509] on button "Continue" at bounding box center [950, 514] width 87 height 26
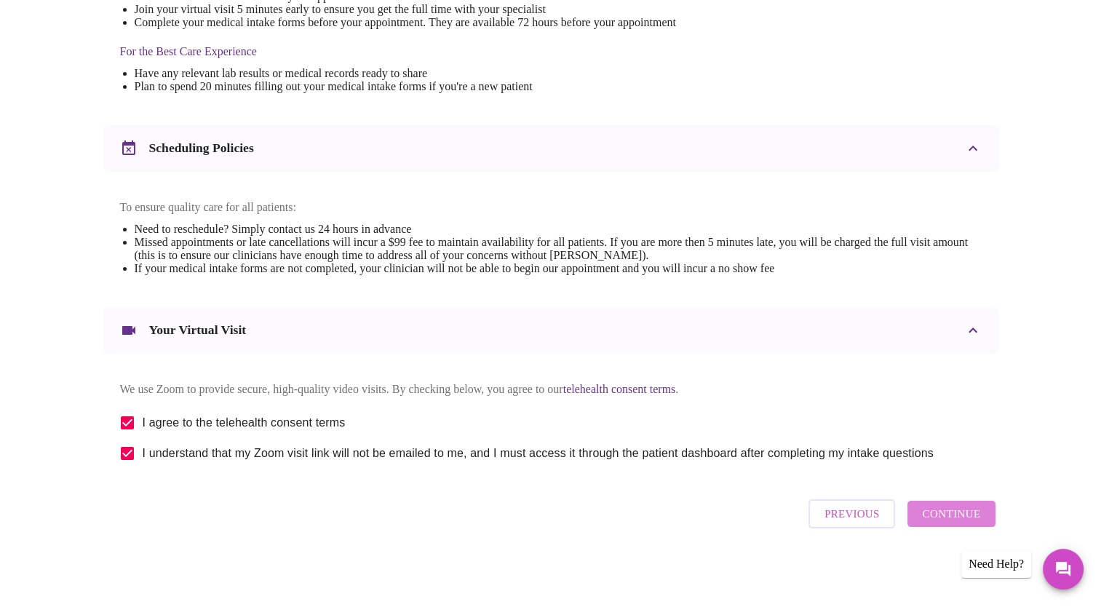
scroll to position [12, 0]
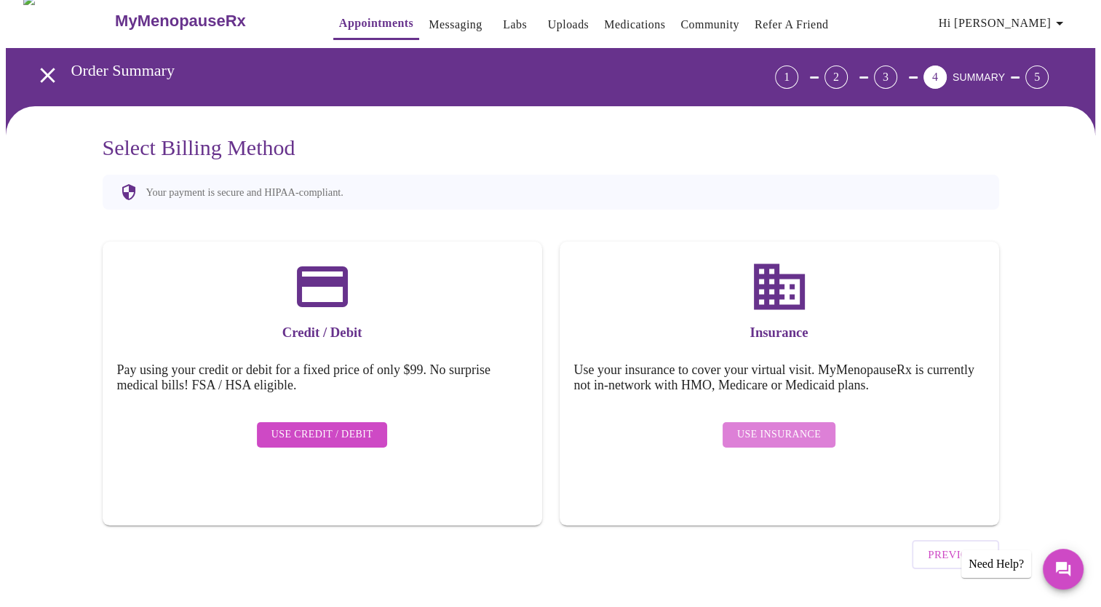
click at [786, 426] on span "Use Insurance" at bounding box center [779, 435] width 84 height 18
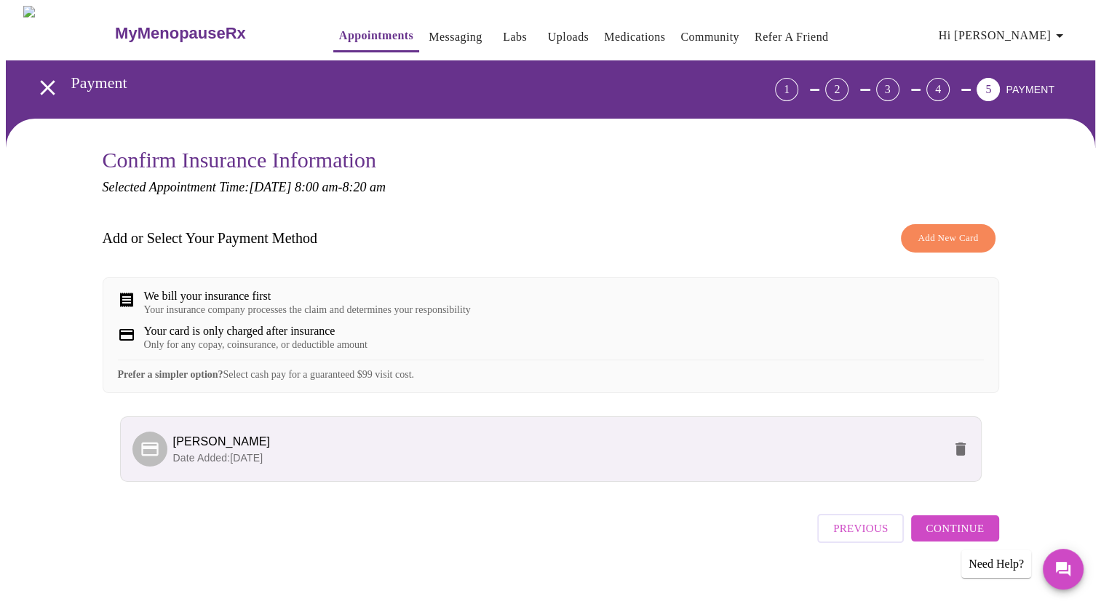
click at [933, 538] on span "Continue" at bounding box center [954, 528] width 58 height 19
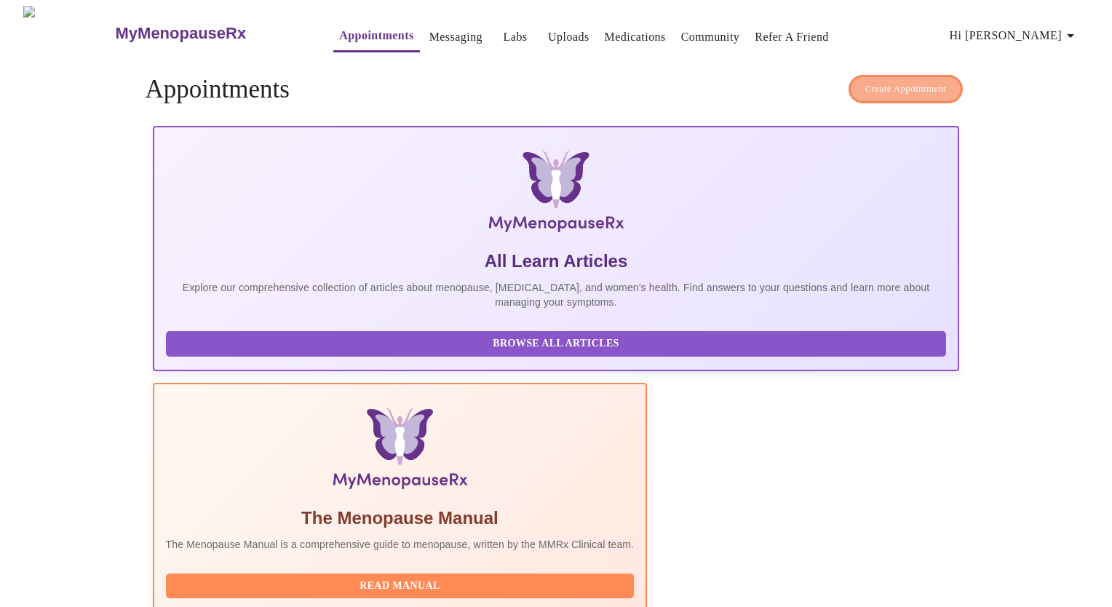
click at [891, 81] on span "Create Appointment" at bounding box center [905, 89] width 81 height 17
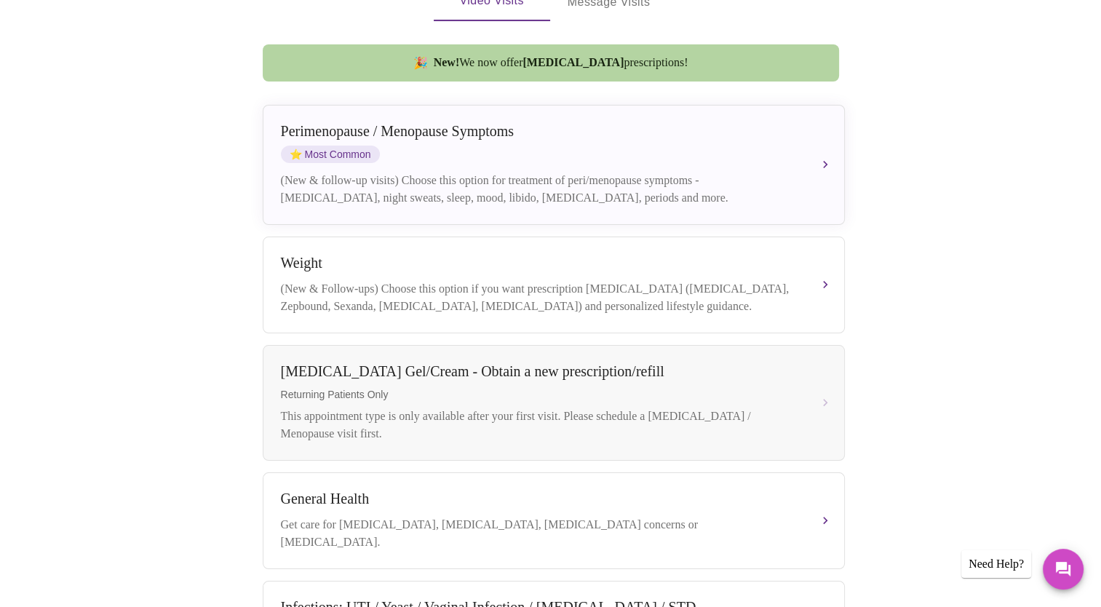
scroll to position [370, 0]
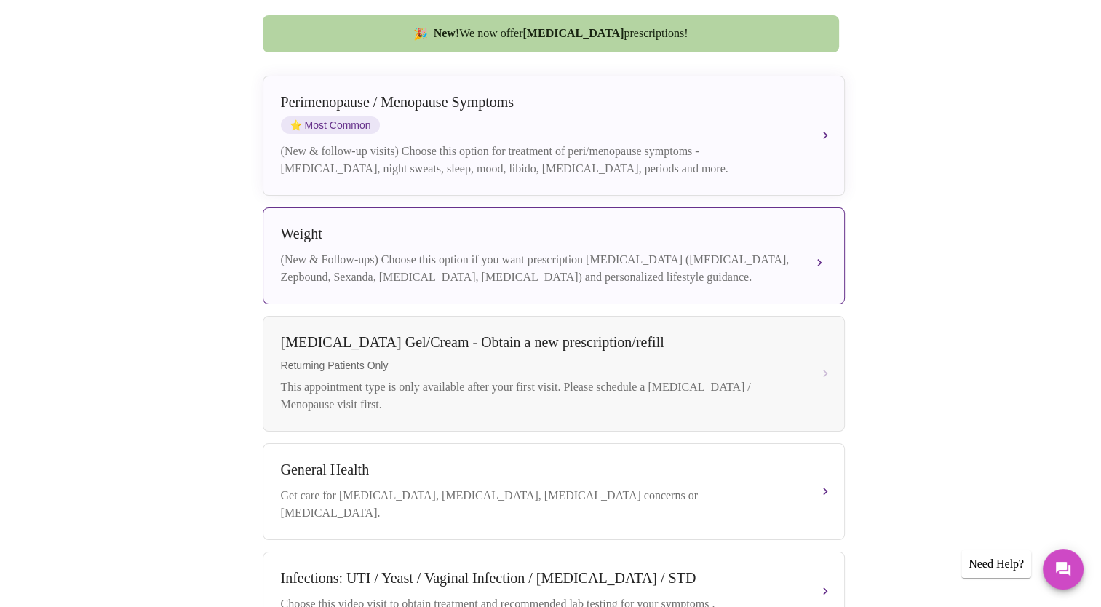
click at [659, 234] on div "Weight (New & Follow-ups) Choose this option if you want prescription weight ma…" at bounding box center [554, 256] width 546 height 60
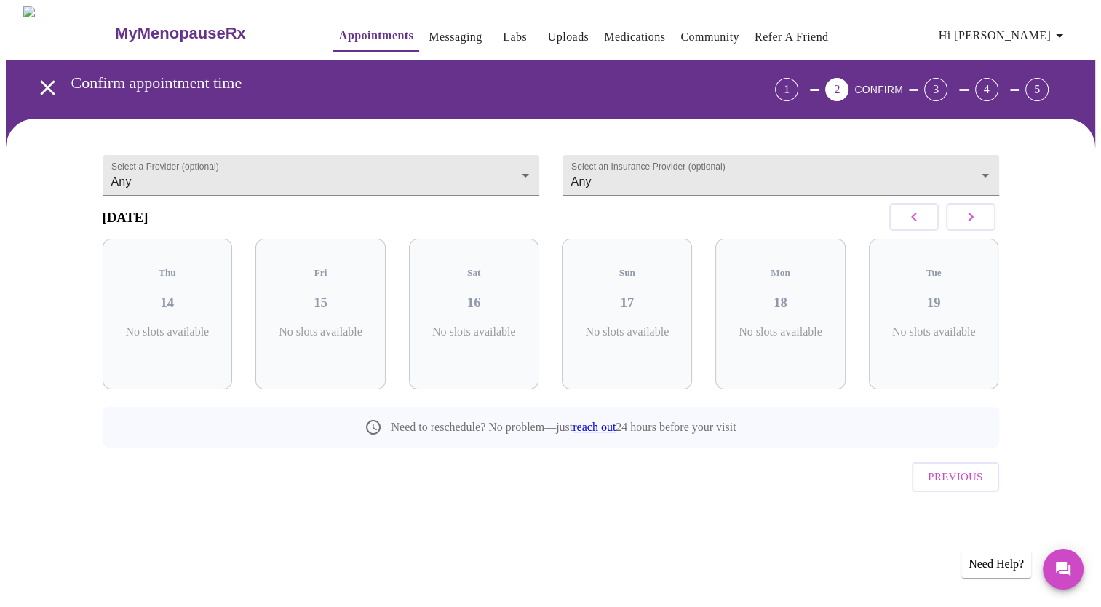
scroll to position [0, 0]
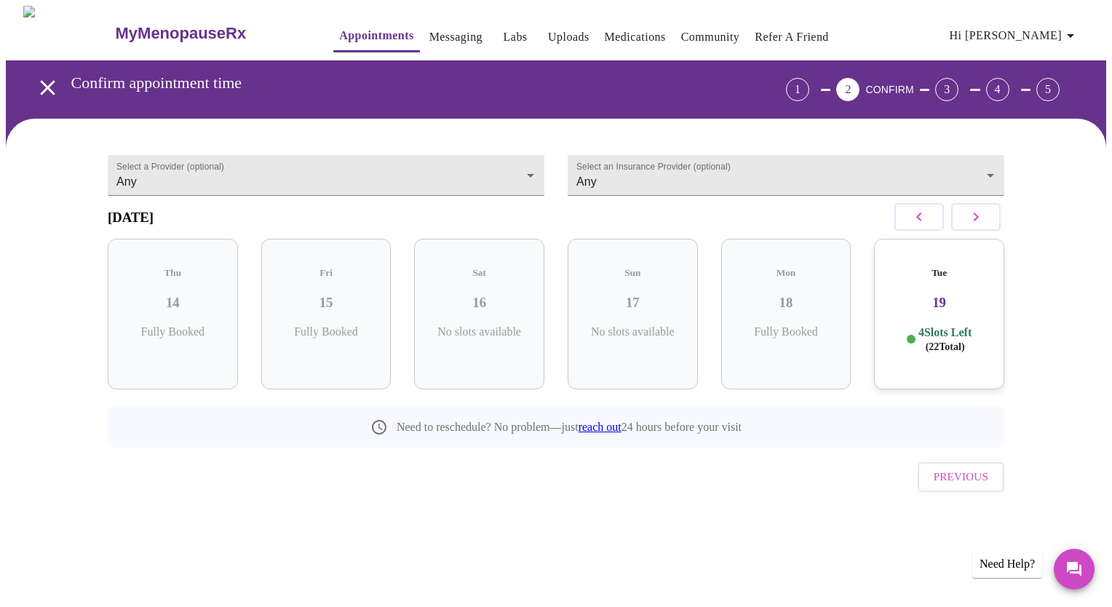
click at [944, 302] on h3 "19" at bounding box center [938, 303] width 107 height 16
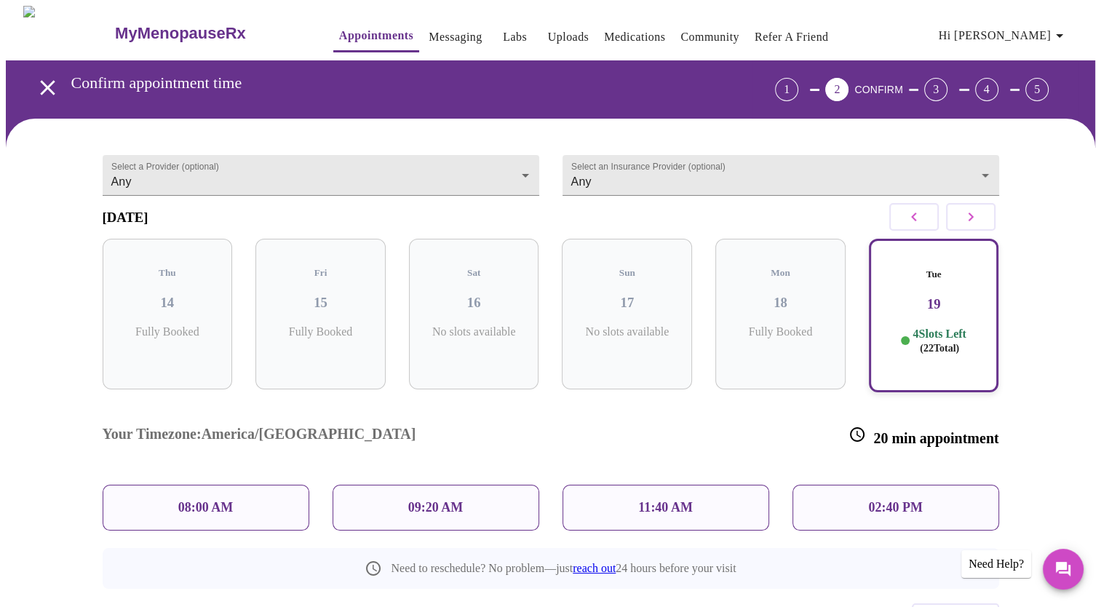
click at [200, 500] on p "08:00 AM" at bounding box center [205, 507] width 55 height 15
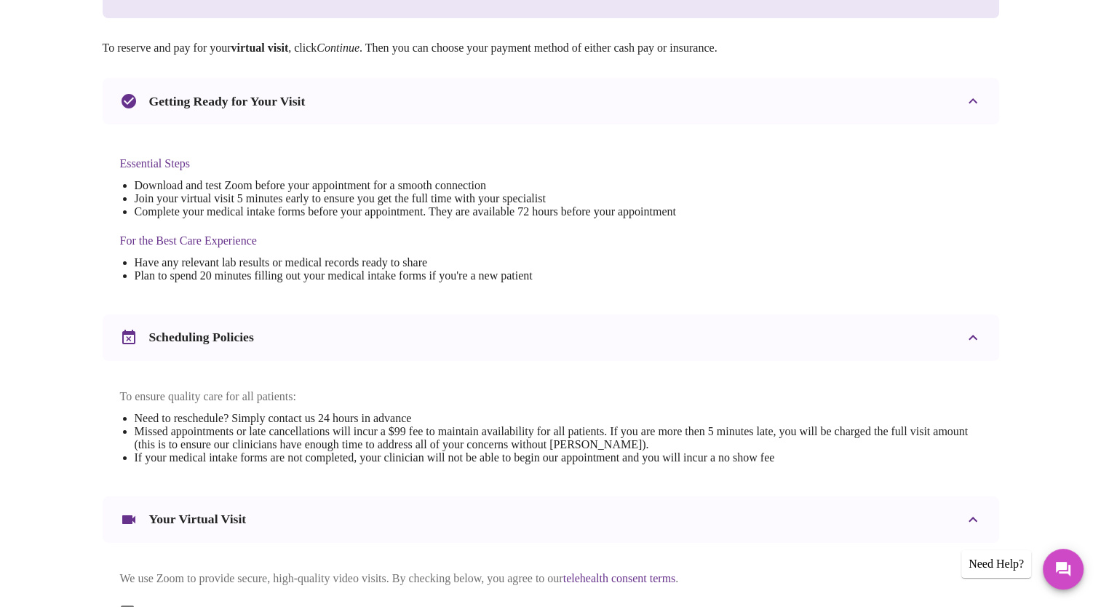
scroll to position [447, 0]
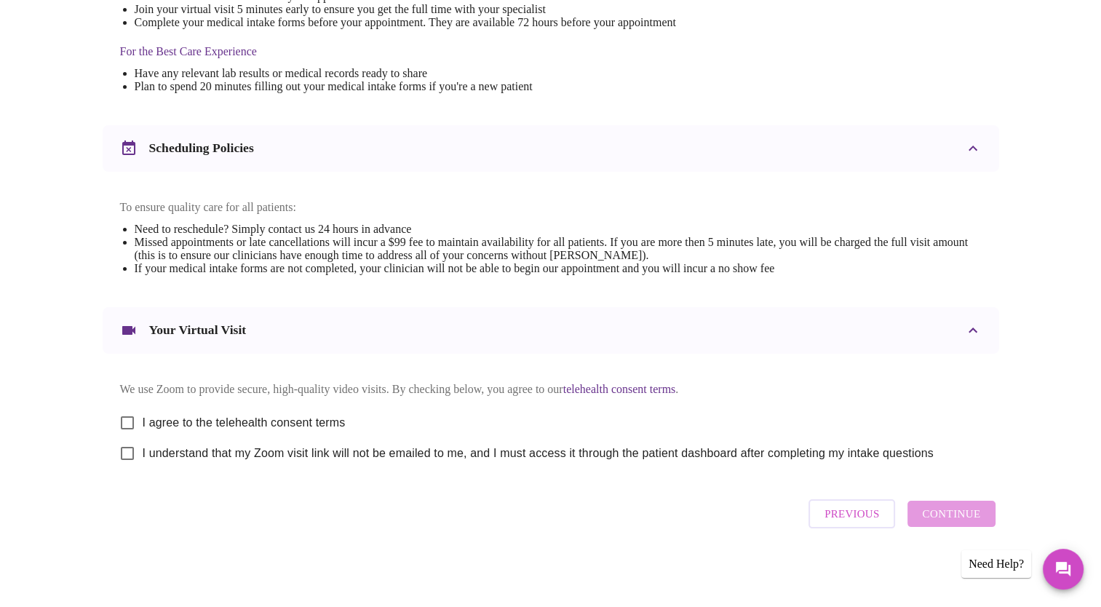
click at [947, 523] on div "Previous Continue" at bounding box center [902, 514] width 194 height 44
click at [128, 410] on input "I agree to the telehealth consent terms" at bounding box center [127, 422] width 31 height 31
checkbox input "true"
click at [124, 446] on input "I understand that my Zoom visit link will not be emailed to me, and I must acce…" at bounding box center [127, 453] width 31 height 31
checkbox input "true"
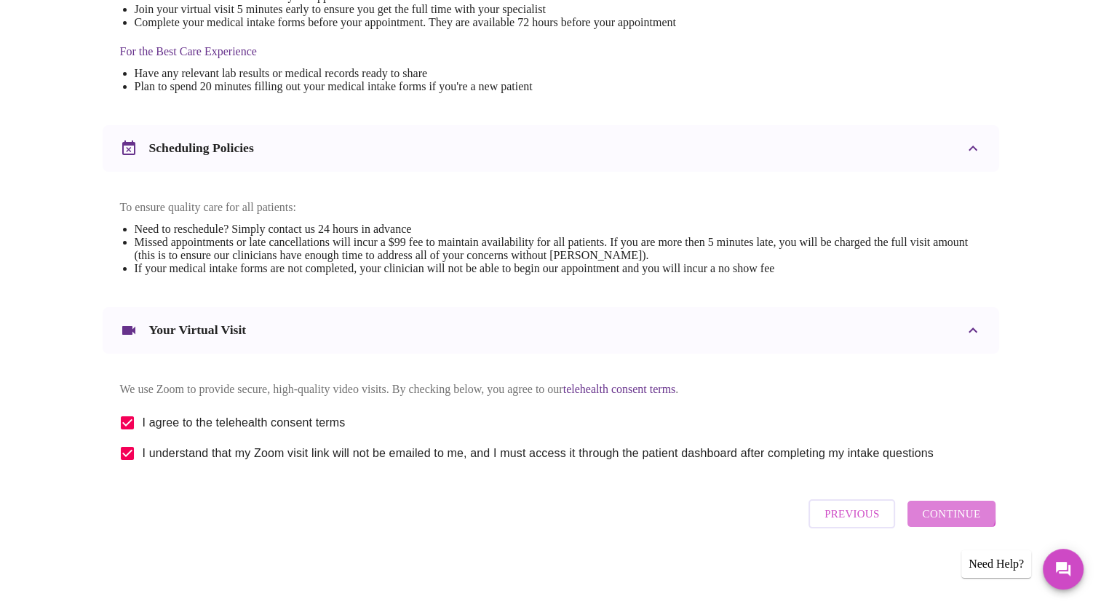
click at [941, 512] on span "Continue" at bounding box center [951, 513] width 58 height 19
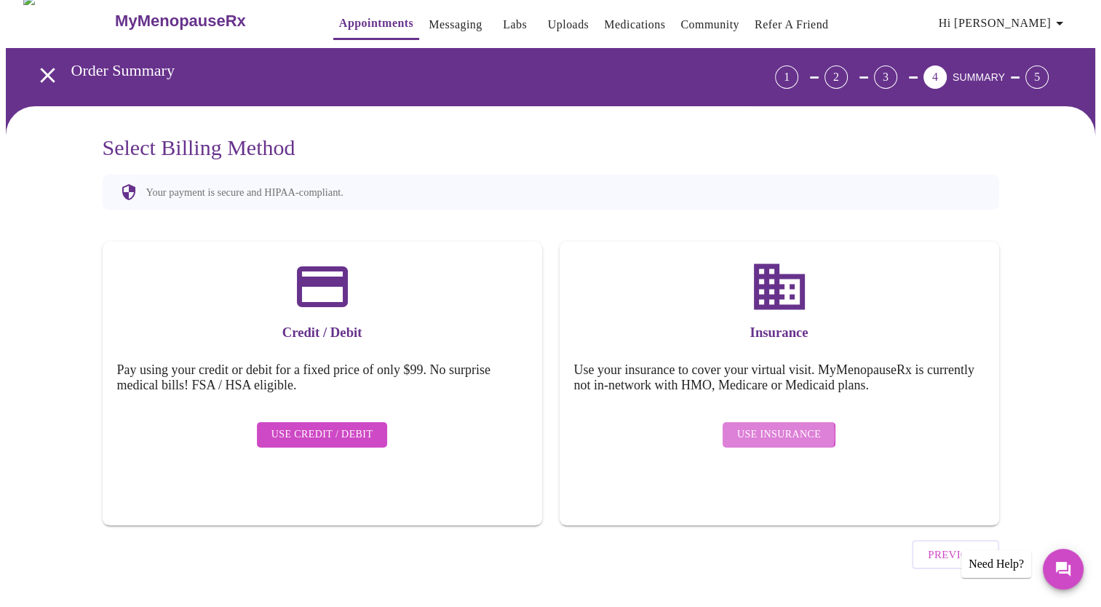
click at [764, 426] on span "Use Insurance" at bounding box center [779, 435] width 84 height 18
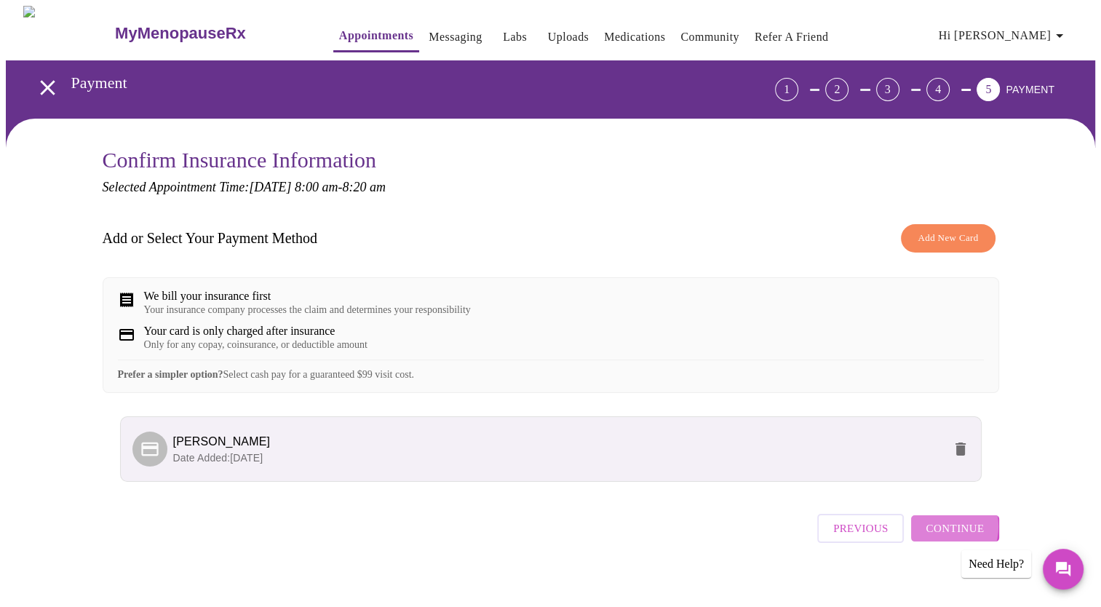
click at [940, 538] on span "Continue" at bounding box center [954, 528] width 58 height 19
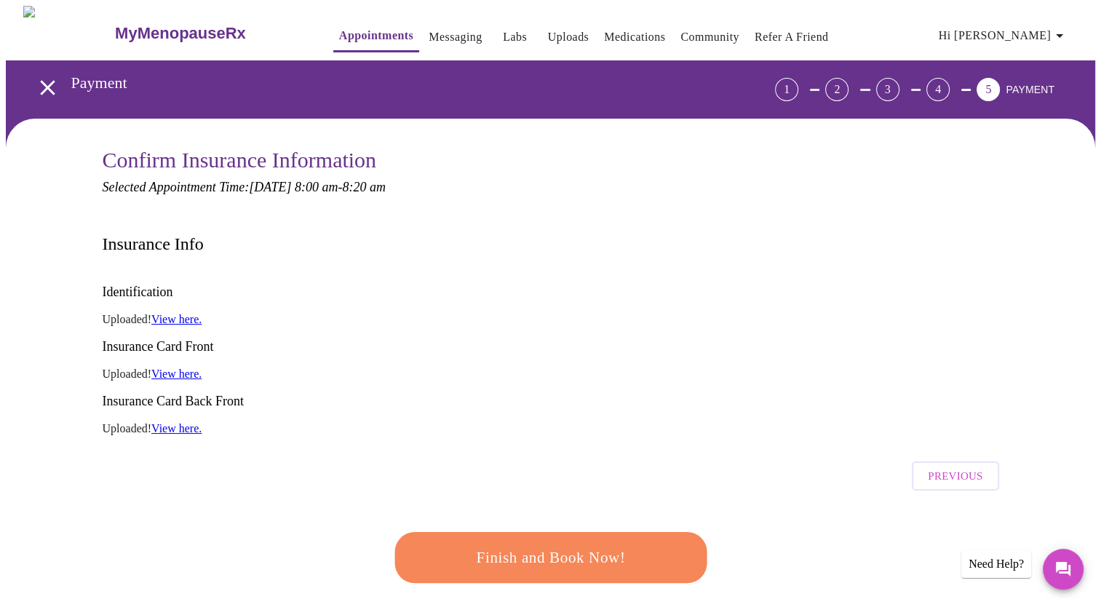
click at [541, 544] on span "Finish and Book Now!" at bounding box center [550, 557] width 269 height 27
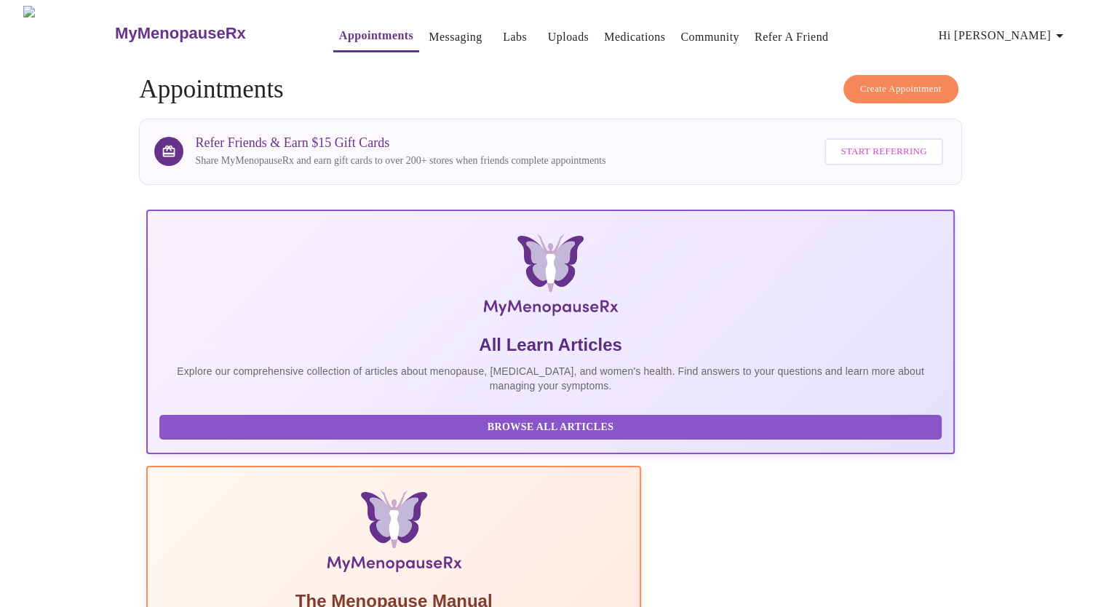
scroll to position [189, 0]
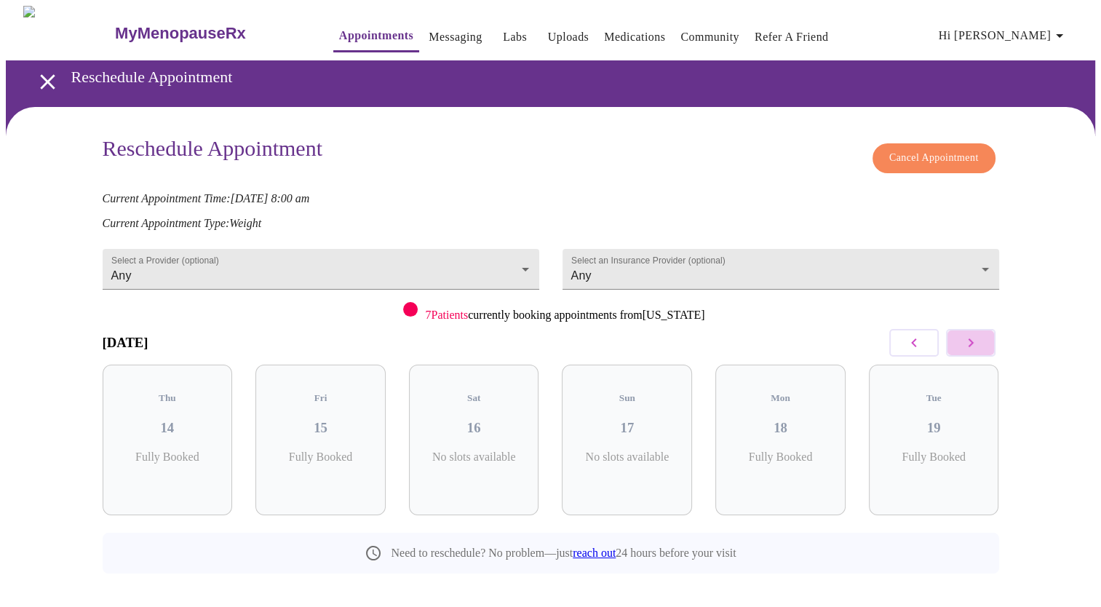
click at [965, 338] on icon "button" at bounding box center [970, 342] width 17 height 17
click at [322, 421] on div "Wed 20 6 Slots Left ( 39 Total)" at bounding box center [320, 439] width 130 height 151
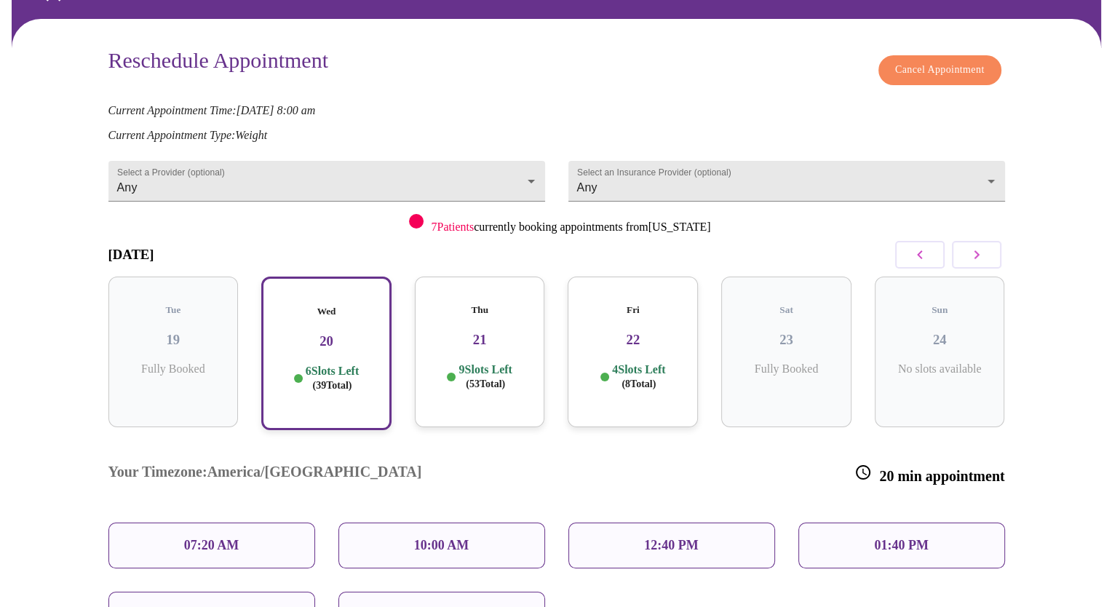
scroll to position [194, 0]
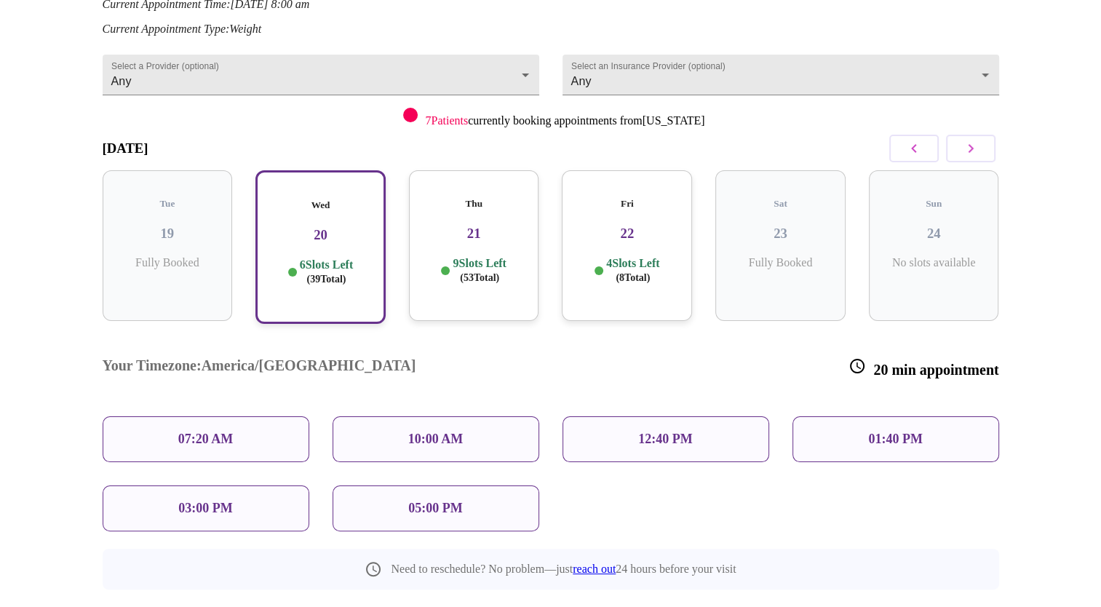
click at [202, 431] on p "07:20 AM" at bounding box center [205, 438] width 55 height 15
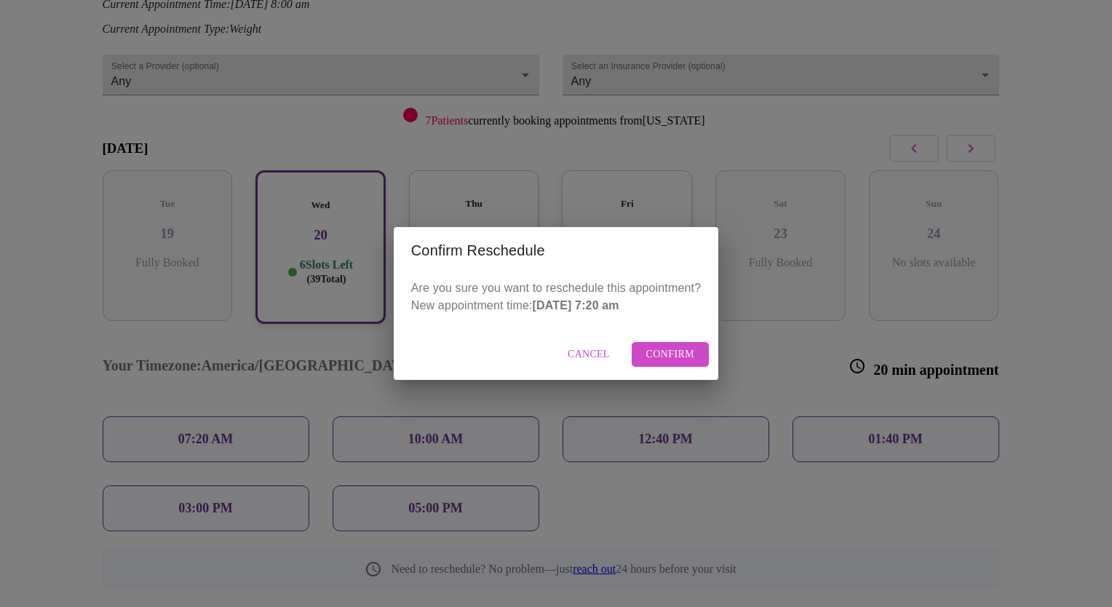
click at [666, 361] on span "Confirm" at bounding box center [670, 355] width 49 height 18
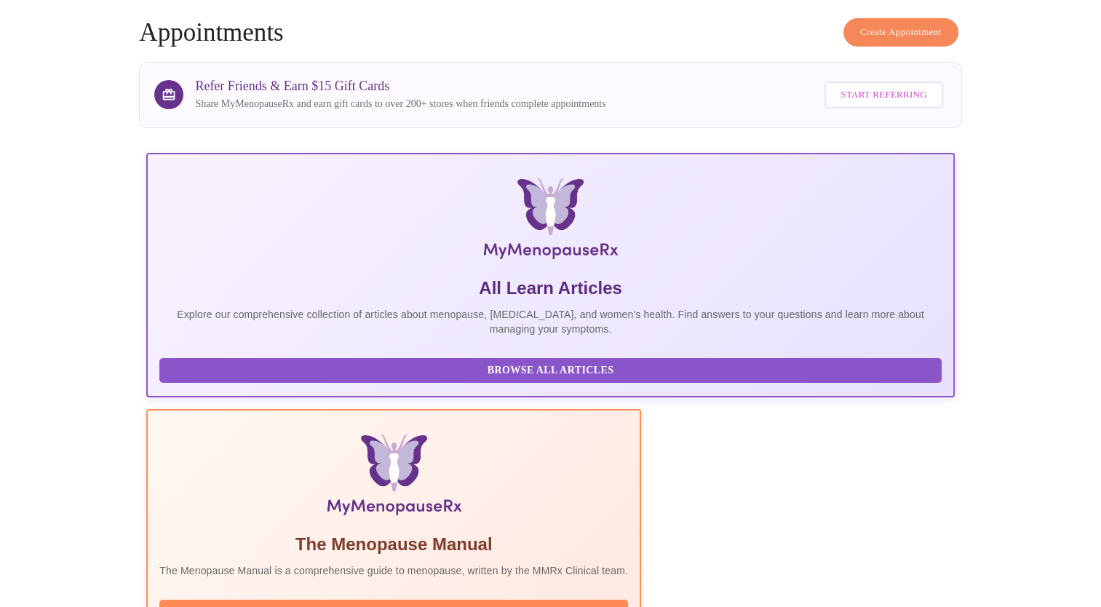
scroll to position [39, 0]
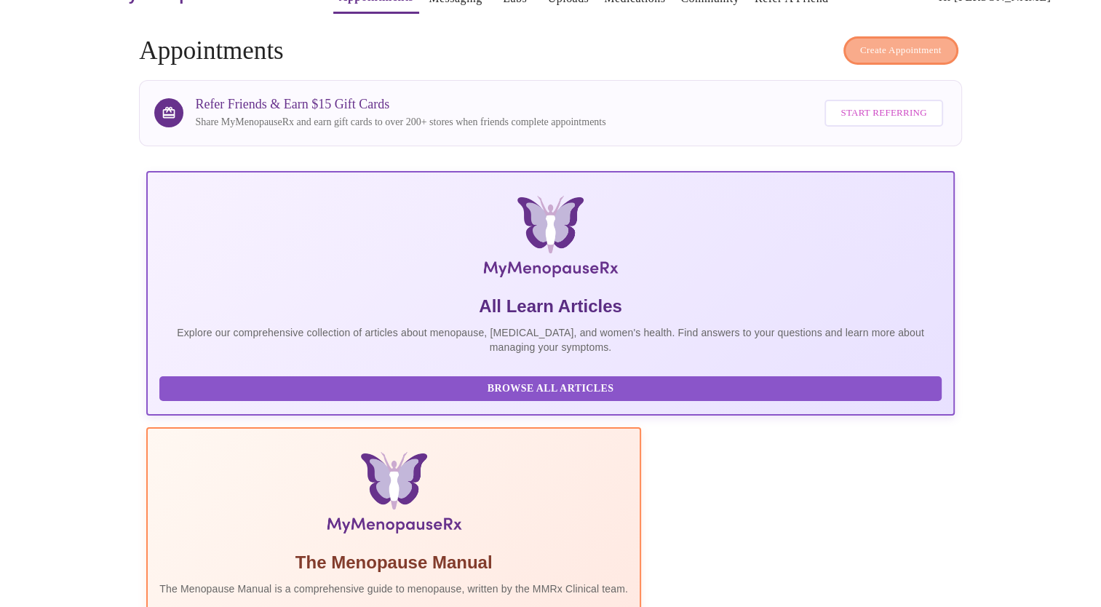
click at [876, 42] on span "Create Appointment" at bounding box center [900, 50] width 81 height 17
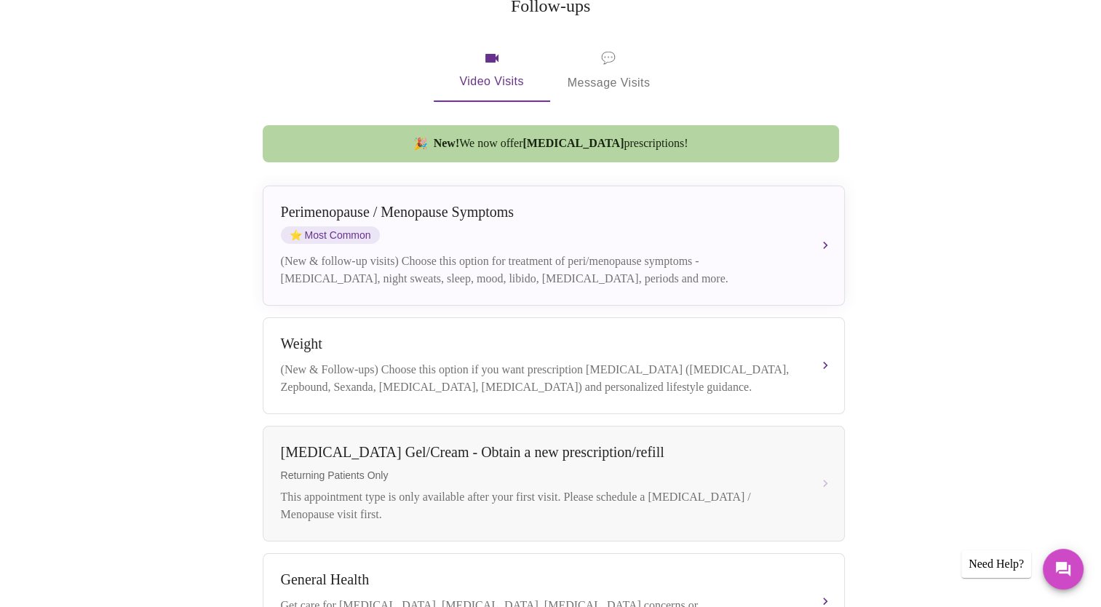
scroll to position [307, 0]
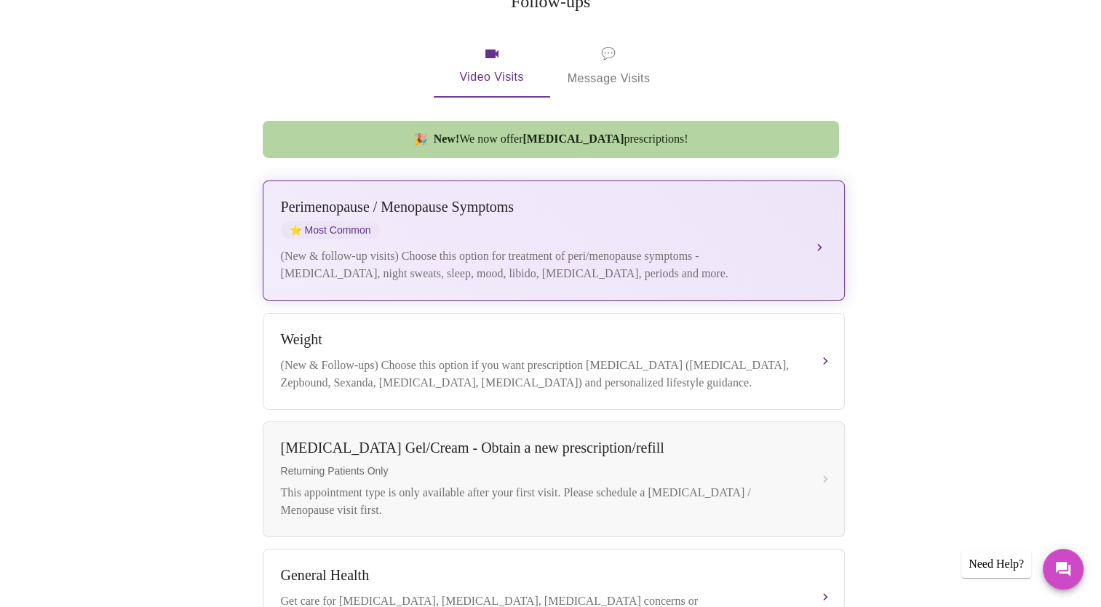
click at [688, 215] on div "Perimenopause / Menopause Symptoms ⭐ Most Common" at bounding box center [539, 219] width 517 height 40
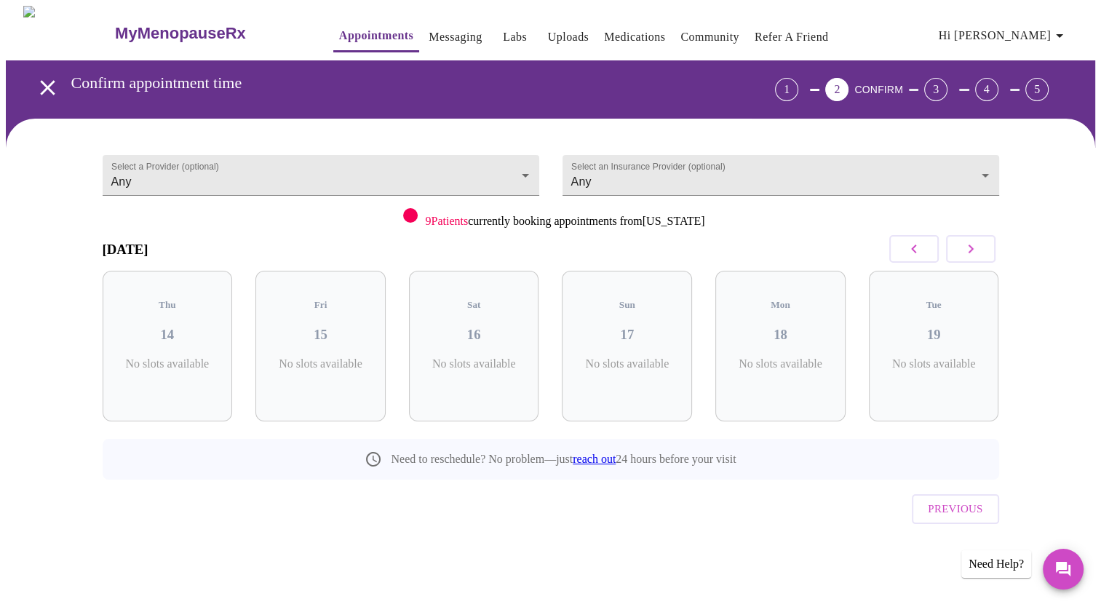
scroll to position [0, 0]
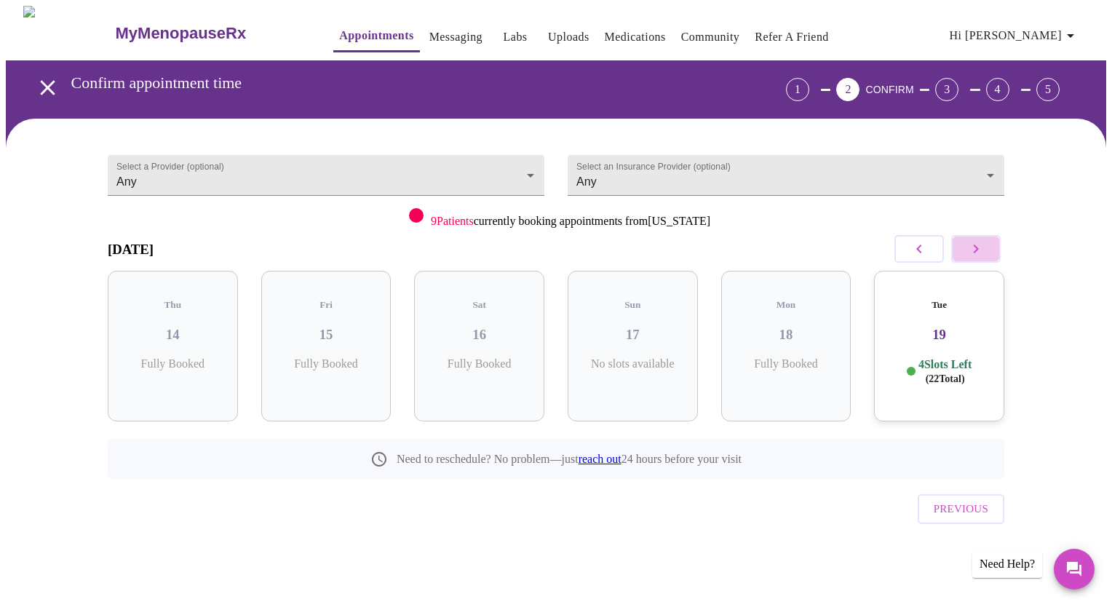
click at [972, 253] on icon "button" at bounding box center [975, 248] width 17 height 17
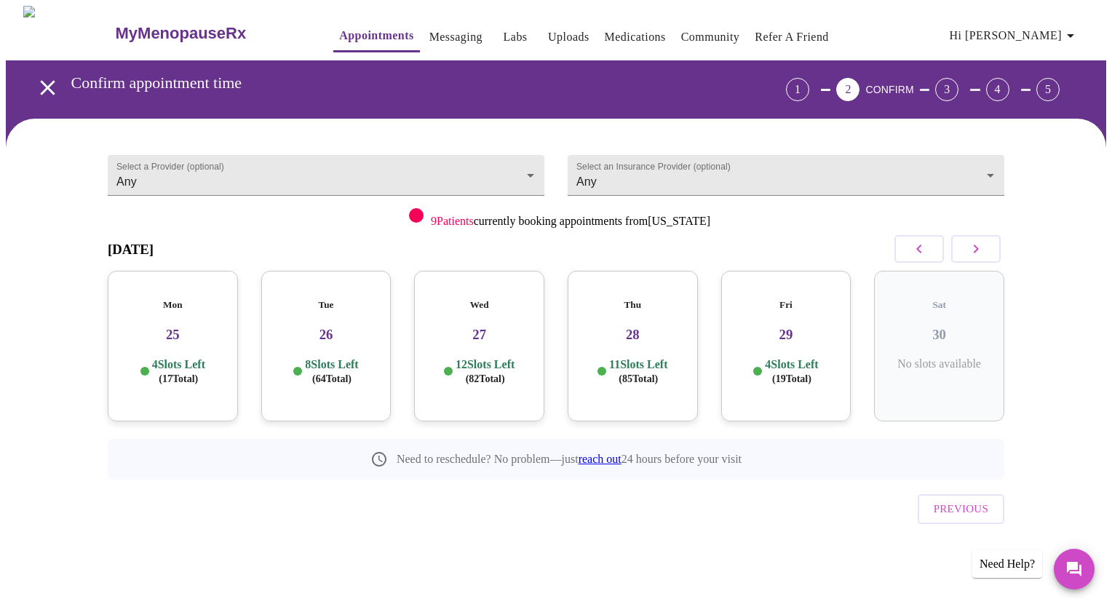
click at [177, 327] on h3 "25" at bounding box center [172, 335] width 107 height 16
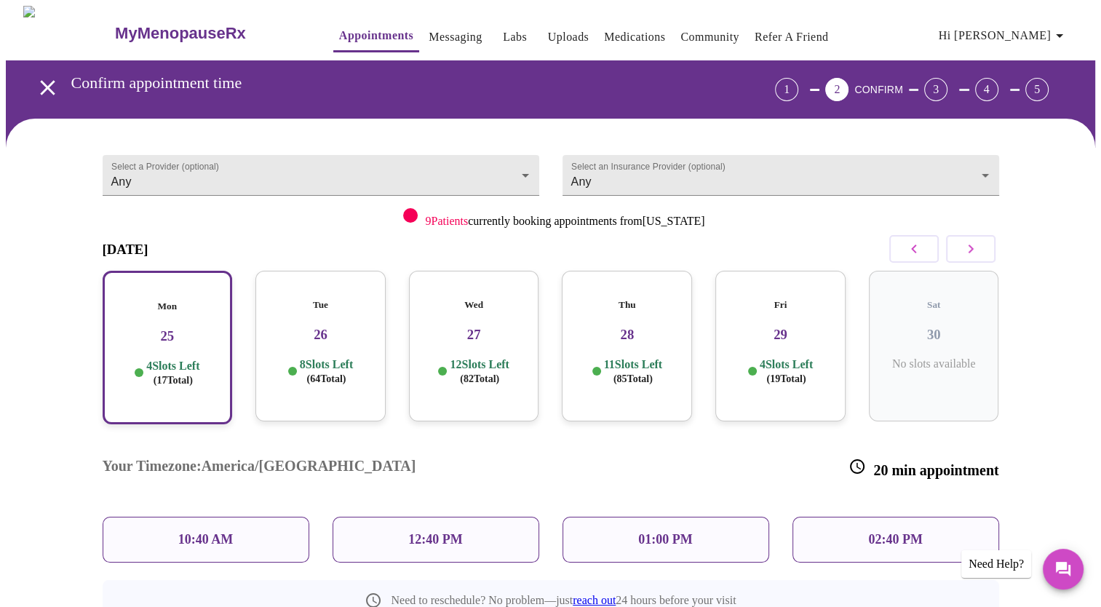
click at [322, 327] on h3 "26" at bounding box center [320, 335] width 107 height 16
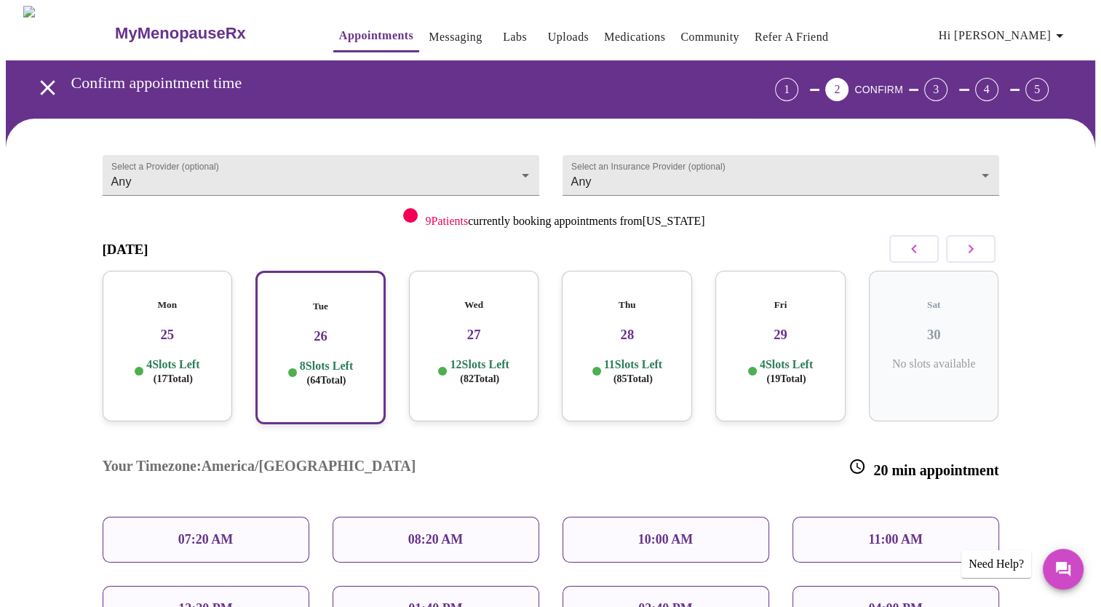
click at [222, 532] on p "07:20 AM" at bounding box center [205, 539] width 55 height 15
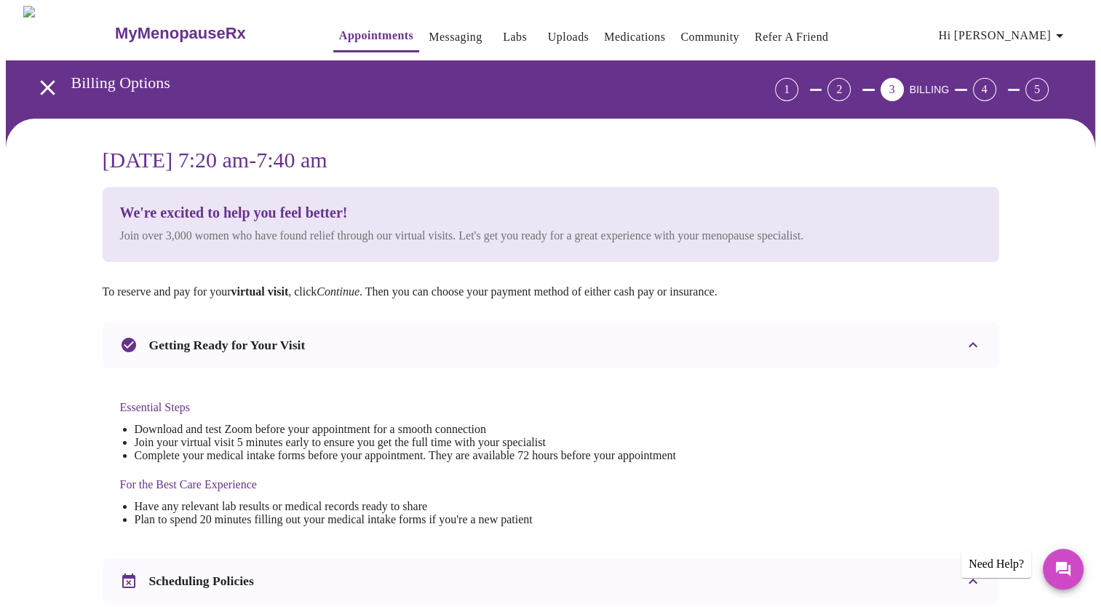
scroll to position [447, 0]
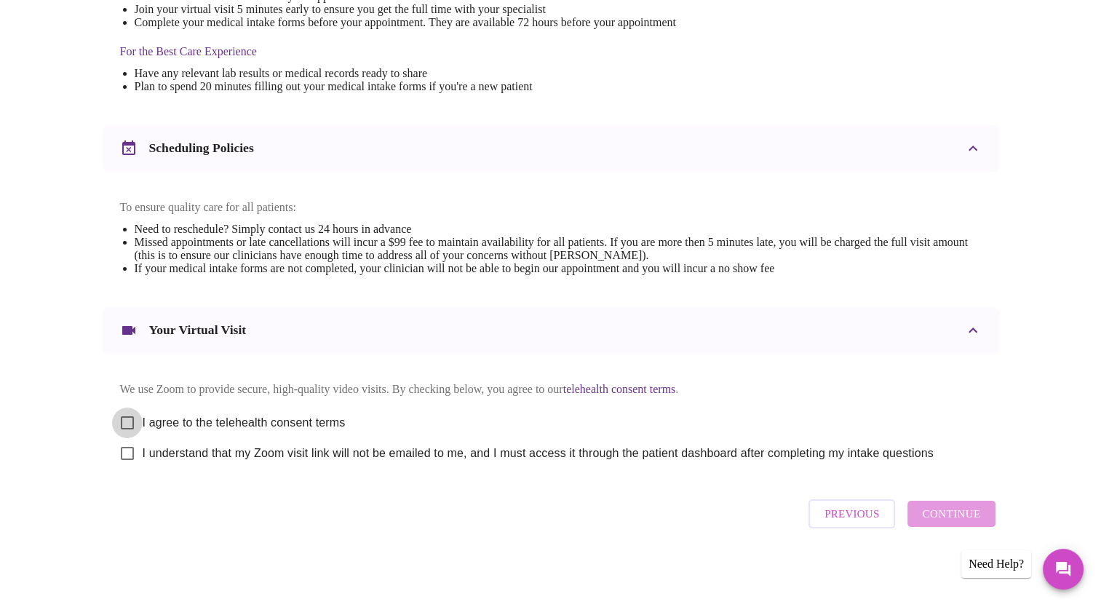
click at [127, 411] on input "I agree to the telehealth consent terms" at bounding box center [127, 422] width 31 height 31
checkbox input "true"
click at [127, 453] on input "I understand that my Zoom visit link will not be emailed to me, and I must acce…" at bounding box center [127, 453] width 31 height 31
checkbox input "true"
click at [937, 514] on span "Continue" at bounding box center [951, 513] width 58 height 19
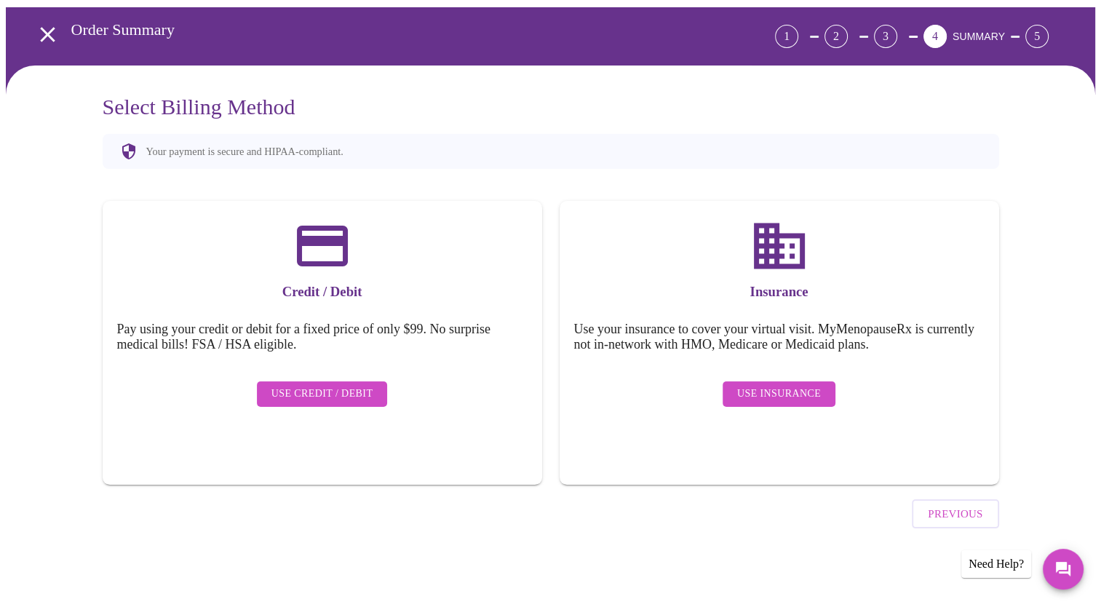
scroll to position [12, 0]
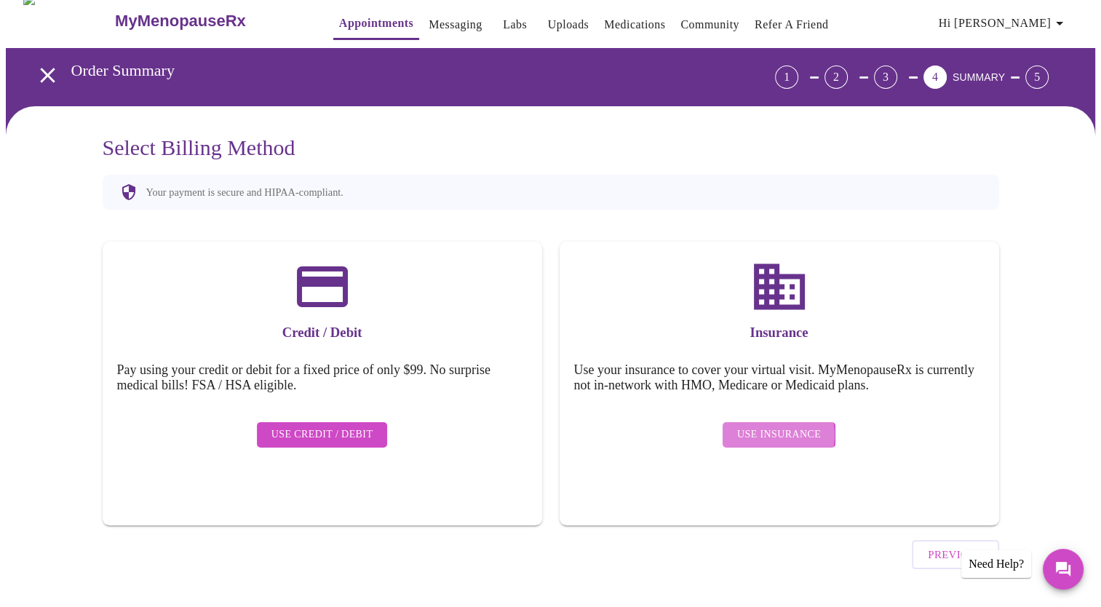
click at [767, 426] on span "Use Insurance" at bounding box center [779, 435] width 84 height 18
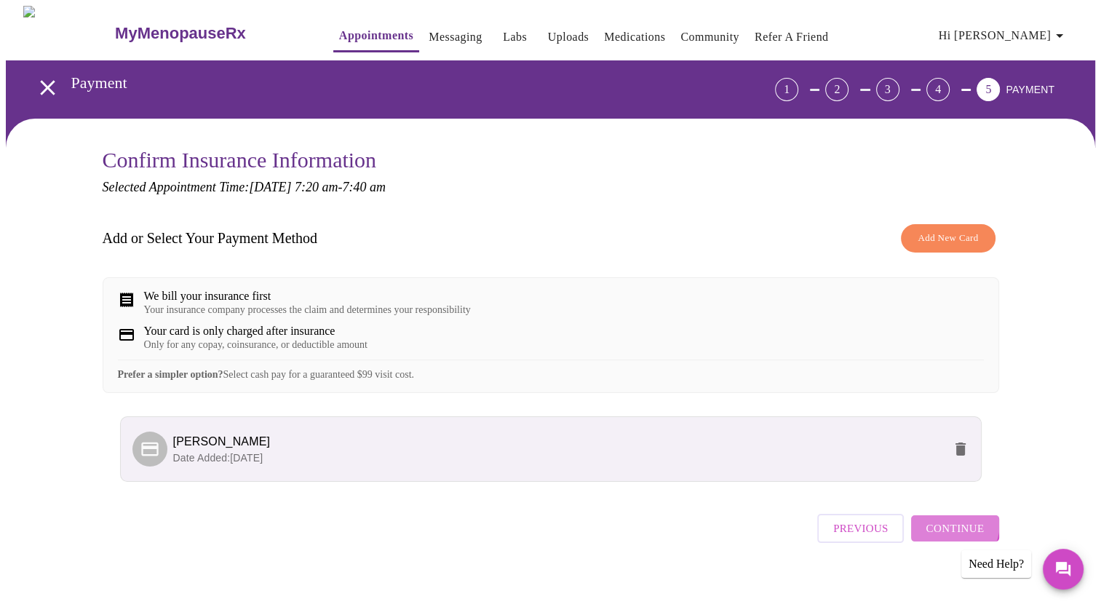
click at [943, 536] on span "Continue" at bounding box center [954, 528] width 58 height 19
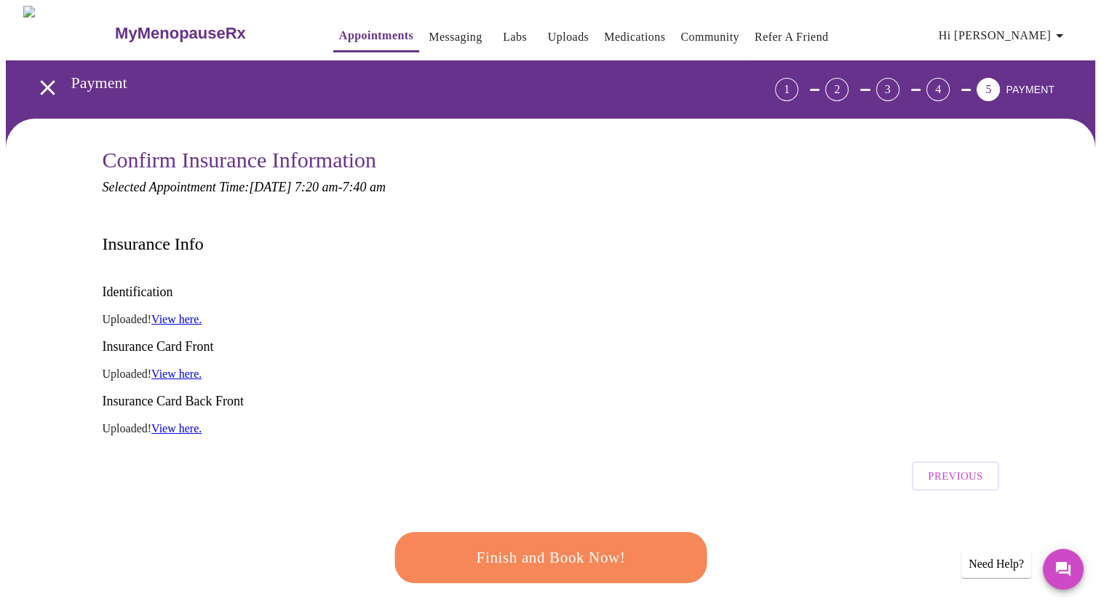
click at [567, 543] on span "Finish and Book Now!" at bounding box center [550, 556] width 270 height 27
